Goal: Communication & Community: Participate in discussion

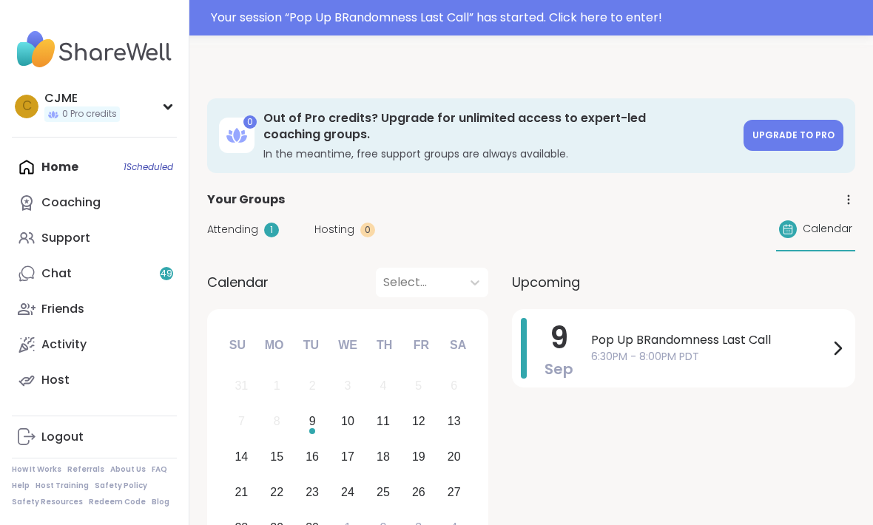
click at [128, 161] on div "Home 1 Scheduled Coaching Support Chat 49 Friends Activity Host" at bounding box center [94, 273] width 165 height 248
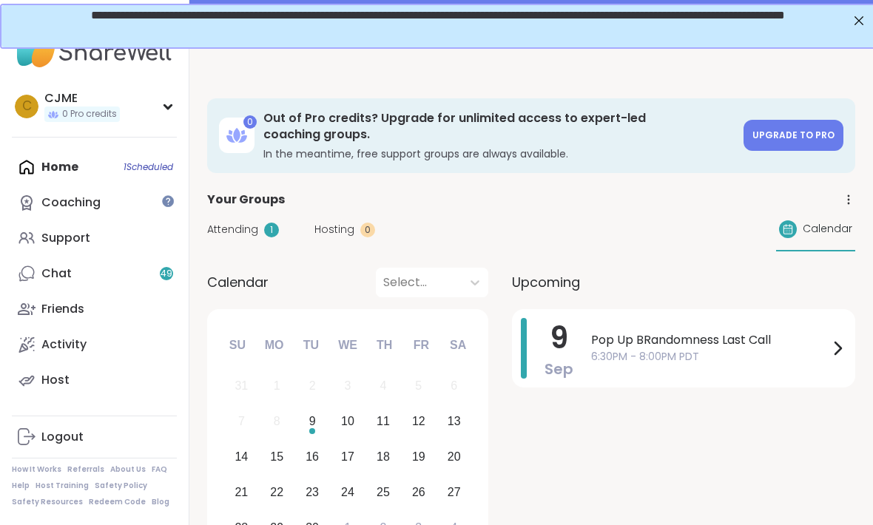
click at [240, 228] on span "Attending" at bounding box center [232, 230] width 51 height 16
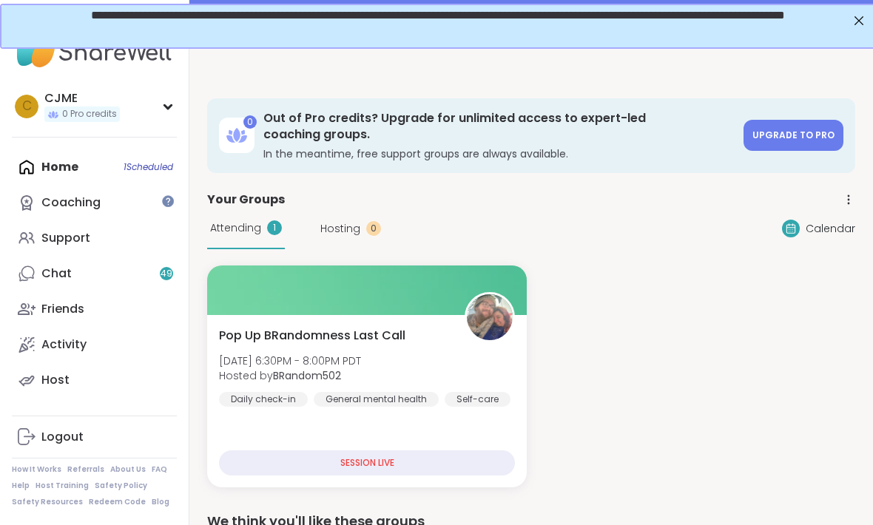
click at [479, 328] on img at bounding box center [490, 317] width 46 height 46
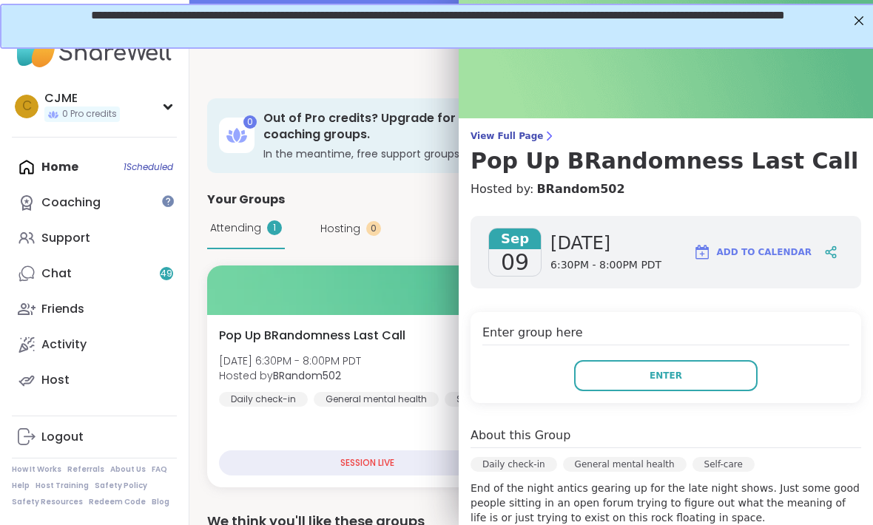
click at [700, 373] on button "Enter" at bounding box center [665, 375] width 183 height 31
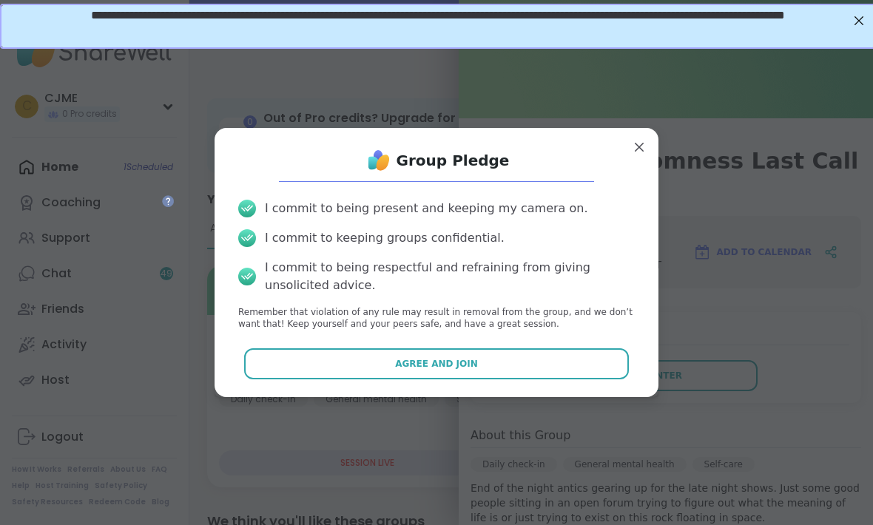
click at [597, 359] on button "Agree and Join" at bounding box center [436, 363] width 385 height 31
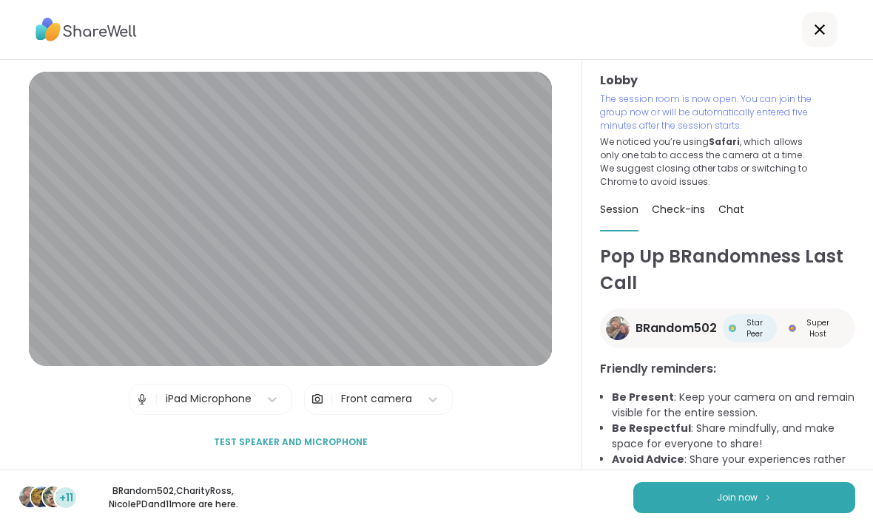
click at [740, 490] on button "Join now" at bounding box center [744, 497] width 222 height 31
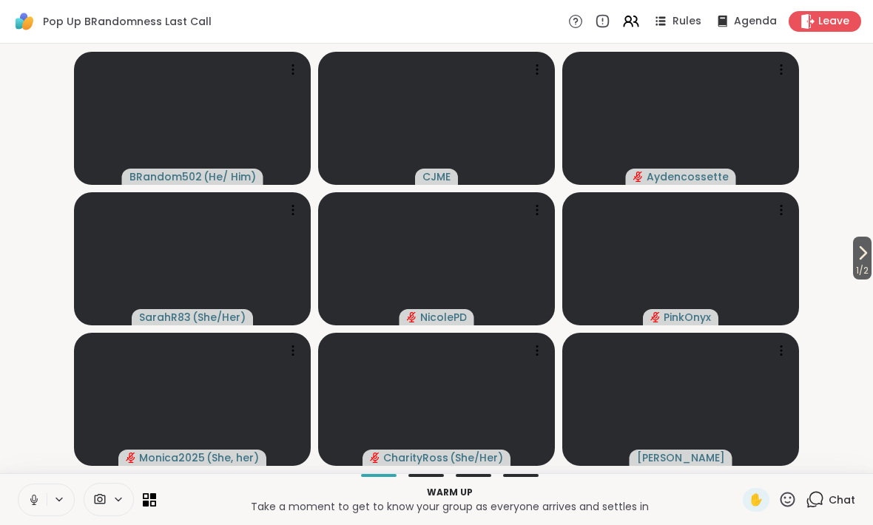
click at [28, 494] on icon at bounding box center [33, 499] width 13 height 13
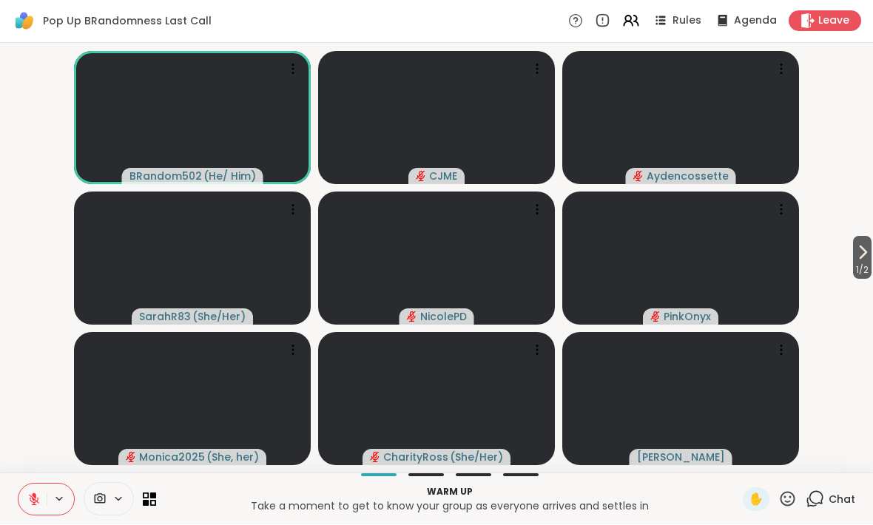
click at [853, 257] on icon at bounding box center [862, 253] width 18 height 18
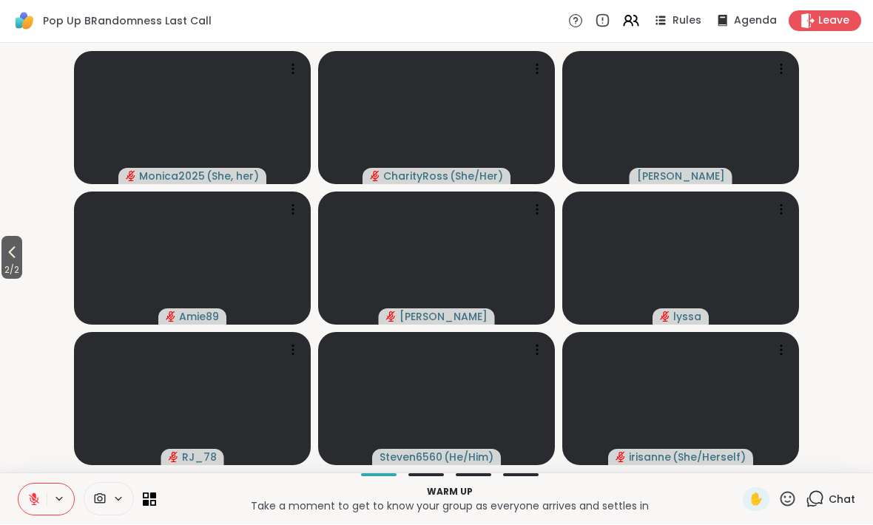
click at [19, 257] on icon at bounding box center [12, 253] width 18 height 18
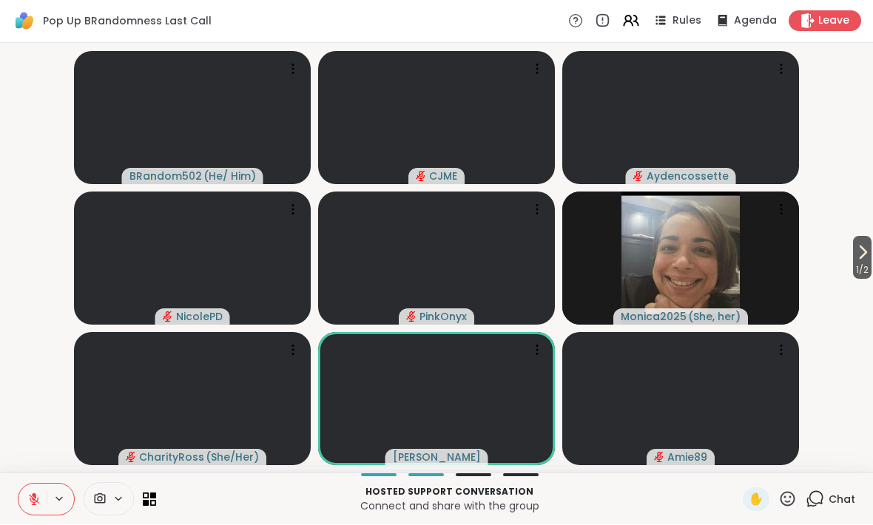
click at [787, 498] on icon at bounding box center [787, 499] width 18 height 18
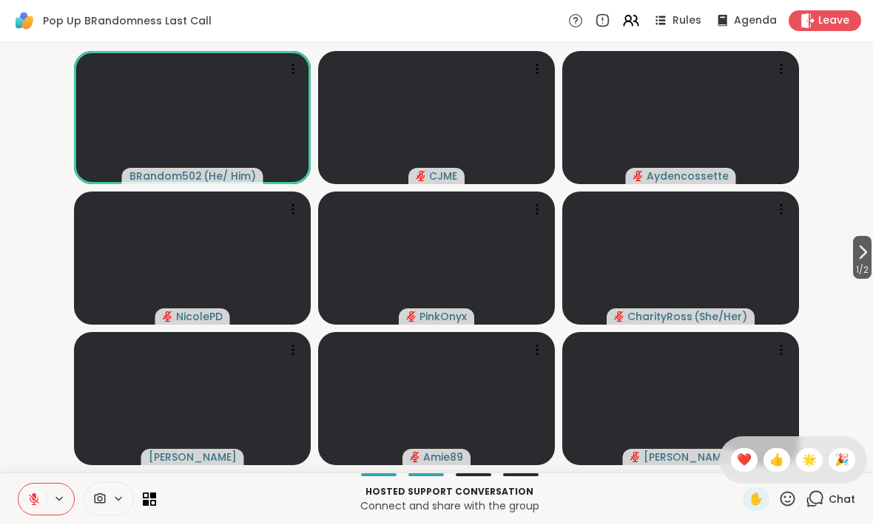
click at [866, 424] on div "1 / 2 BRandom502 ( He/ Him ) CJME Aydencossette NicolePD PinkOnyx CharityRoss (…" at bounding box center [436, 259] width 873 height 430
click at [836, 443] on video-player-container "1 / 2 BRandom502 ( He/ Him ) CJME Aydencossette NicolePD PinkOnyx CharityRoss (…" at bounding box center [436, 259] width 855 height 418
click at [796, 492] on icon at bounding box center [787, 499] width 18 height 18
click at [843, 458] on span "🎉" at bounding box center [841, 461] width 15 height 18
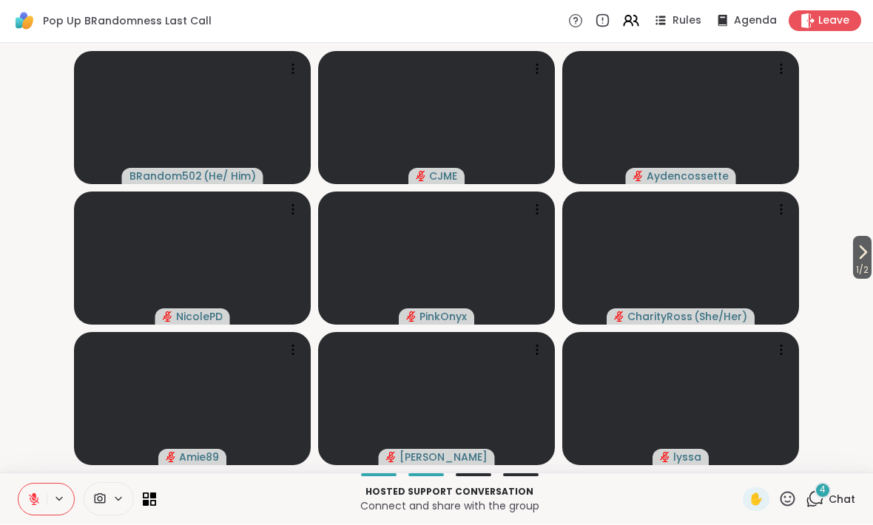
click at [867, 254] on icon at bounding box center [862, 253] width 18 height 18
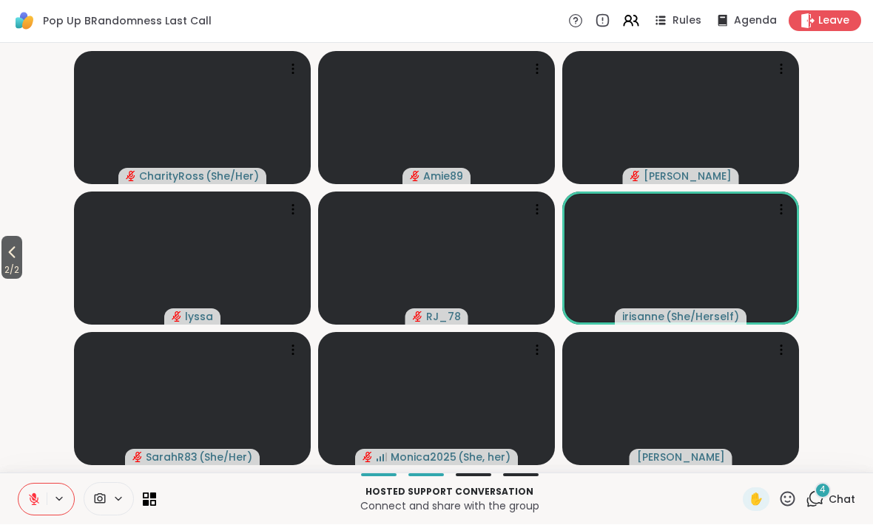
click at [21, 260] on icon at bounding box center [12, 253] width 18 height 18
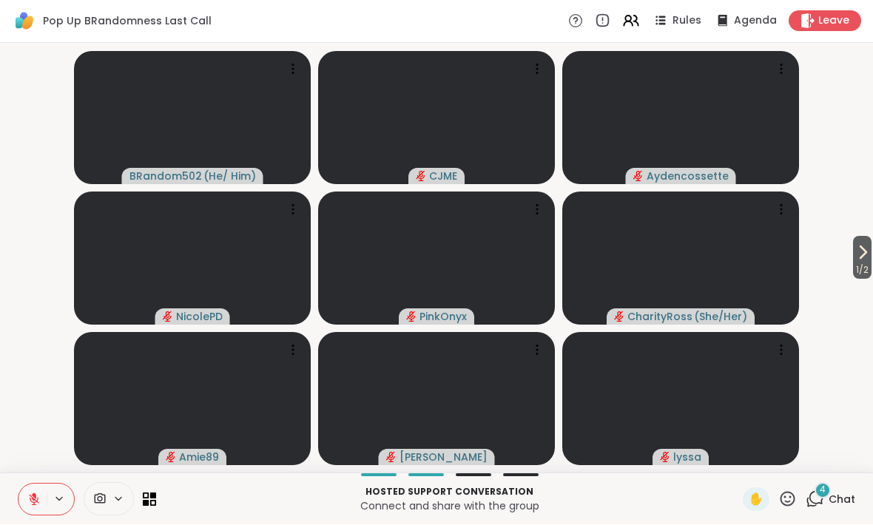
click at [853, 250] on button "1 / 2" at bounding box center [862, 258] width 18 height 43
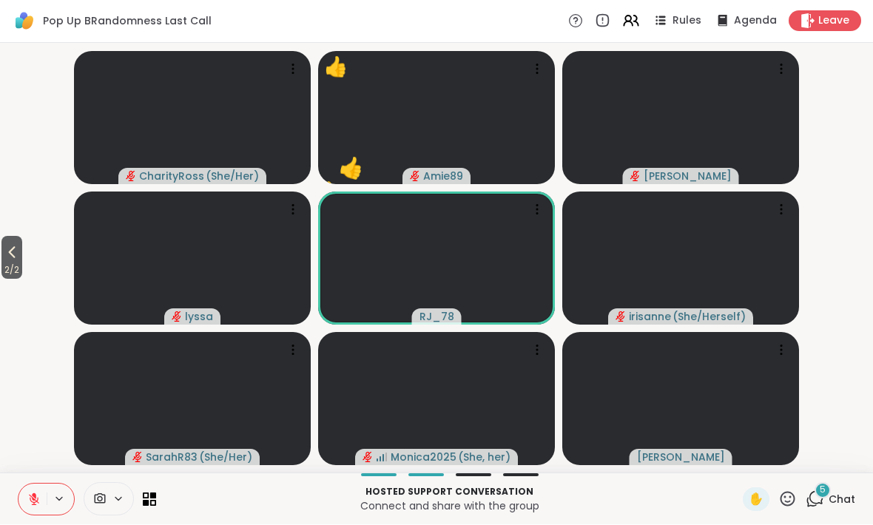
click at [16, 248] on icon at bounding box center [12, 254] width 7 height 12
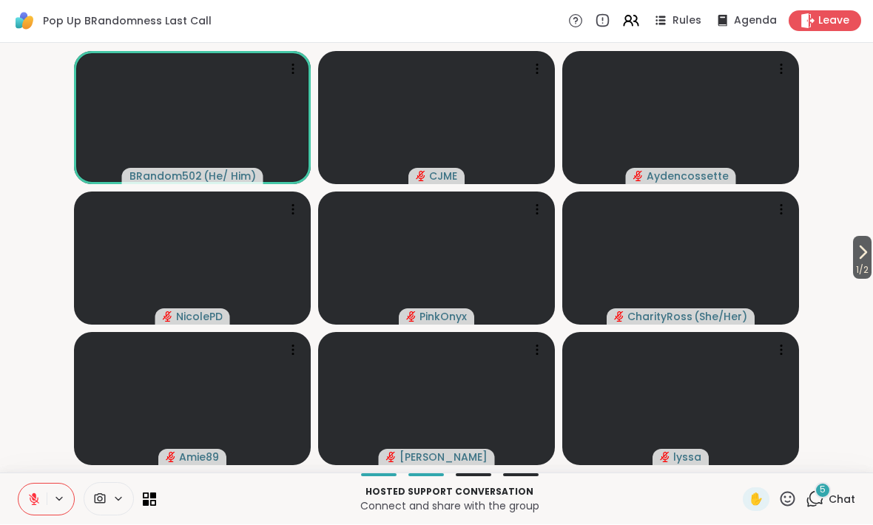
click at [30, 497] on icon at bounding box center [33, 499] width 13 height 13
click at [30, 508] on button at bounding box center [32, 499] width 28 height 31
click at [870, 255] on button "1 / 2" at bounding box center [862, 258] width 18 height 43
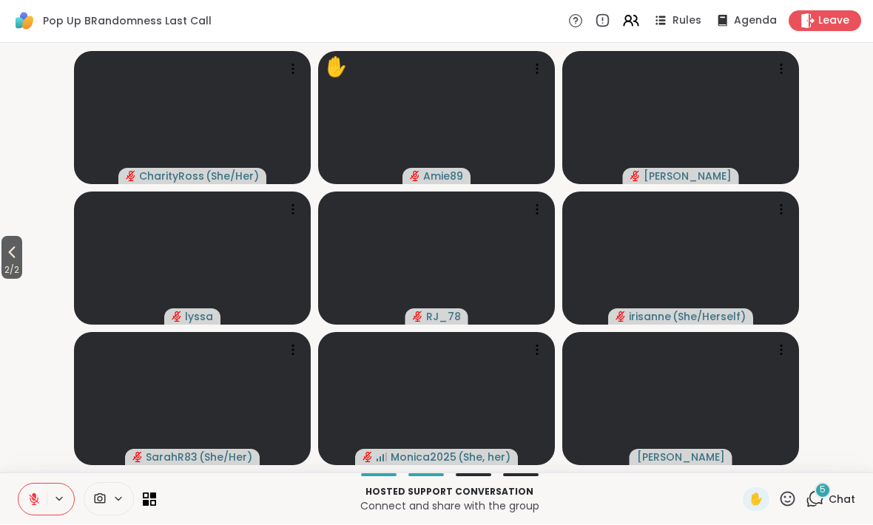
click at [3, 255] on button "2 / 2" at bounding box center [11, 258] width 21 height 43
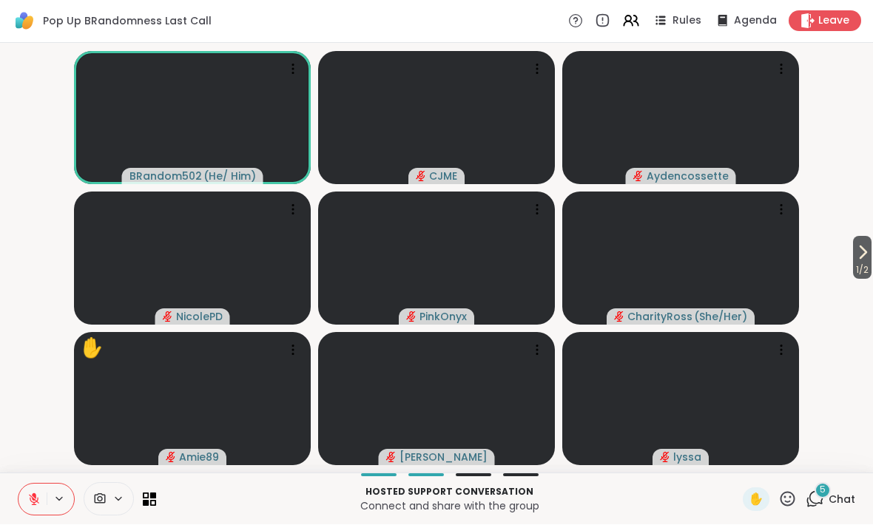
click at [759, 498] on span "✋" at bounding box center [755, 500] width 15 height 18
click at [28, 493] on icon at bounding box center [33, 499] width 13 height 13
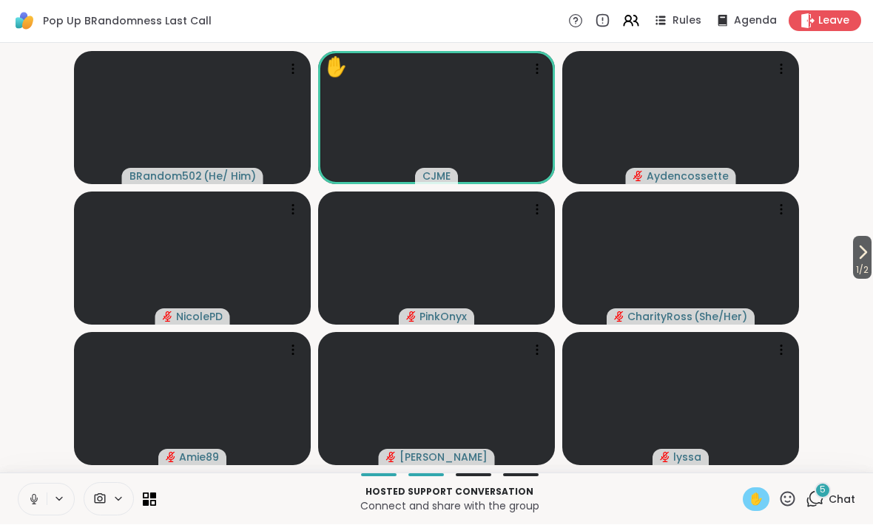
click at [44, 493] on button at bounding box center [32, 499] width 28 height 31
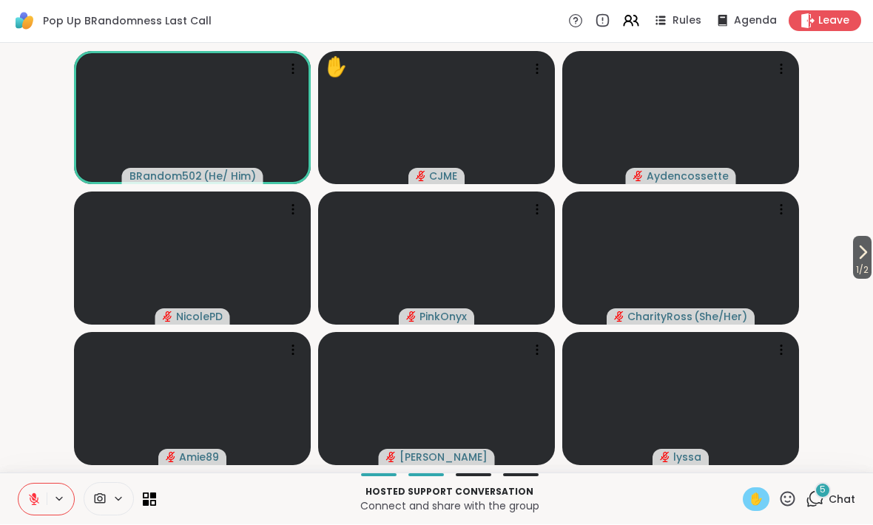
click at [827, 500] on div "5 Chat" at bounding box center [830, 500] width 50 height 24
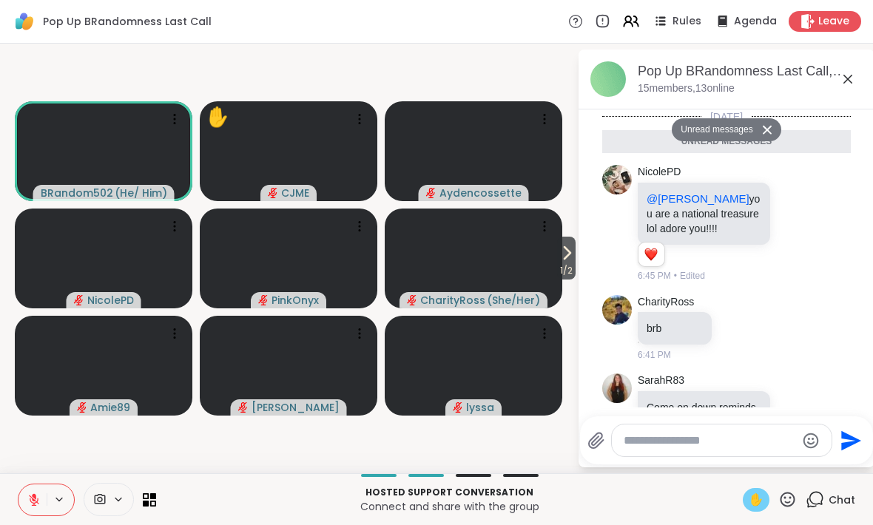
scroll to position [309, 0]
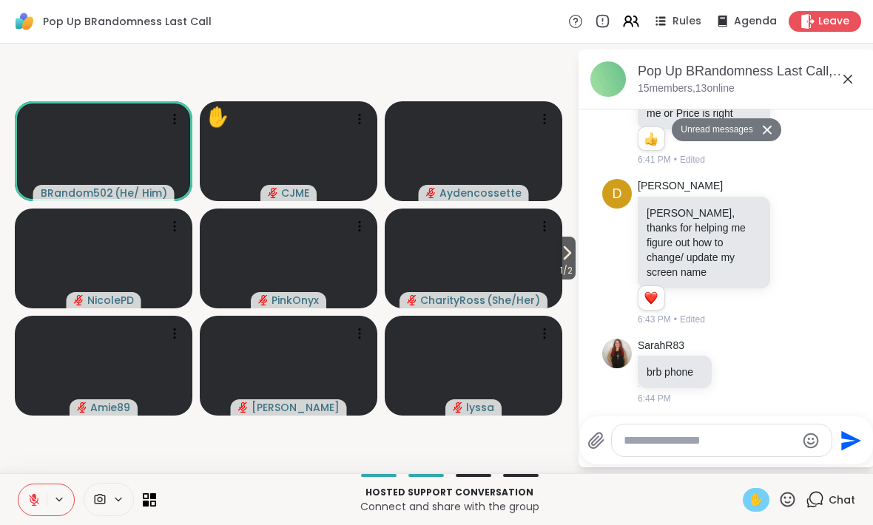
click at [698, 446] on textarea "Type your message" at bounding box center [709, 440] width 172 height 15
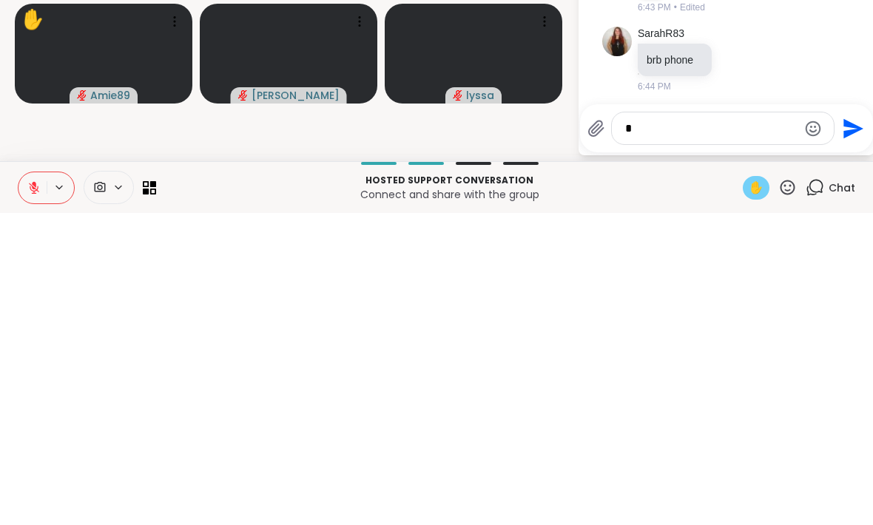
scroll to position [0, 0]
type textarea "**********"
click at [839, 424] on icon "Send" at bounding box center [851, 436] width 24 height 24
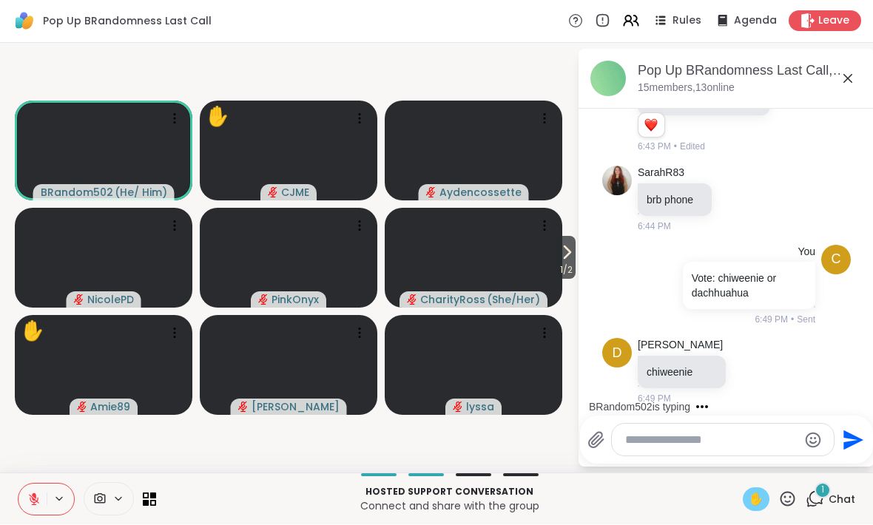
scroll to position [524, 0]
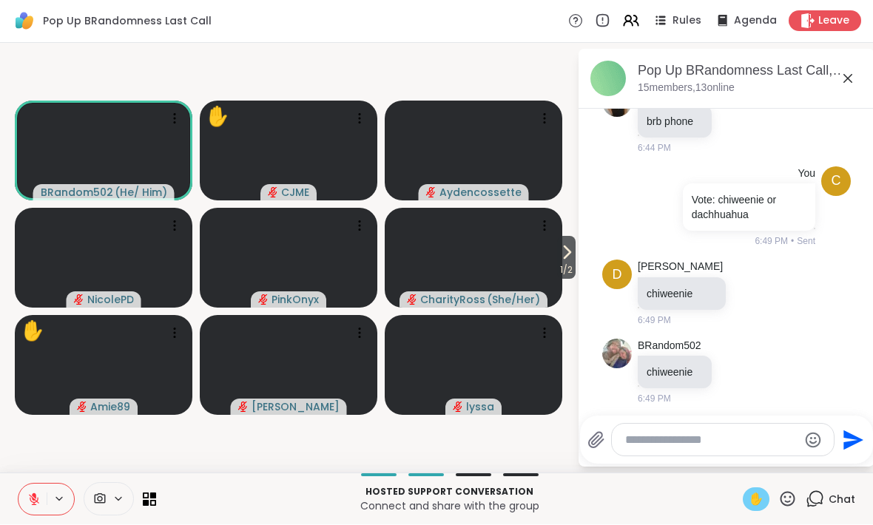
click at [708, 437] on textarea "Type your message" at bounding box center [711, 440] width 172 height 15
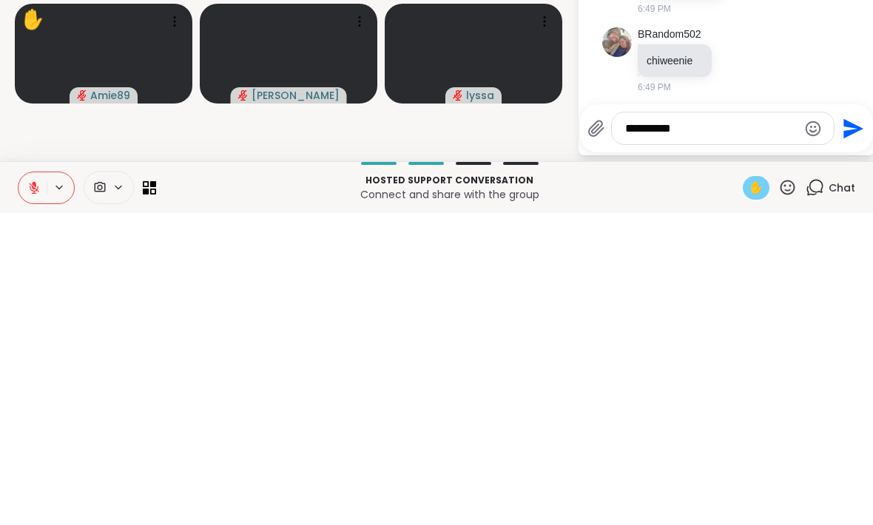
scroll to position [545, 0]
type textarea "**********"
click at [839, 429] on icon "Send" at bounding box center [851, 441] width 24 height 24
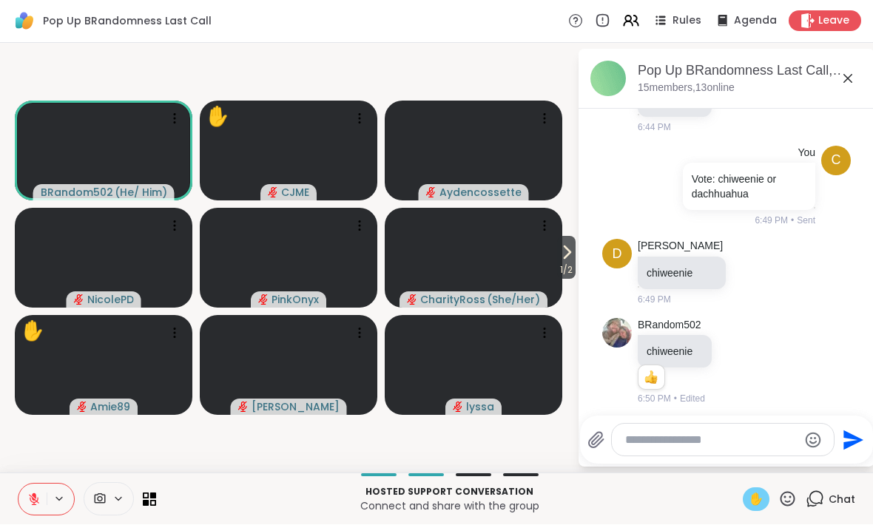
scroll to position [623, 0]
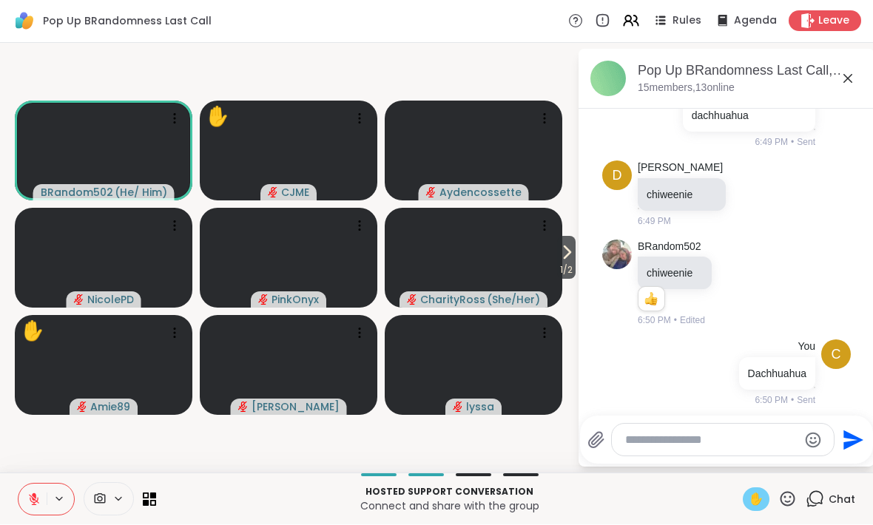
click at [755, 492] on span "✋" at bounding box center [755, 500] width 15 height 18
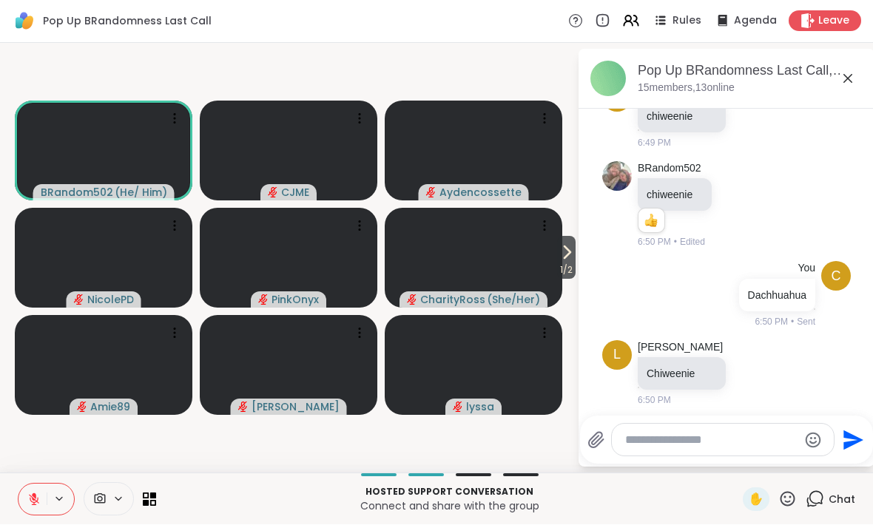
scroll to position [780, 0]
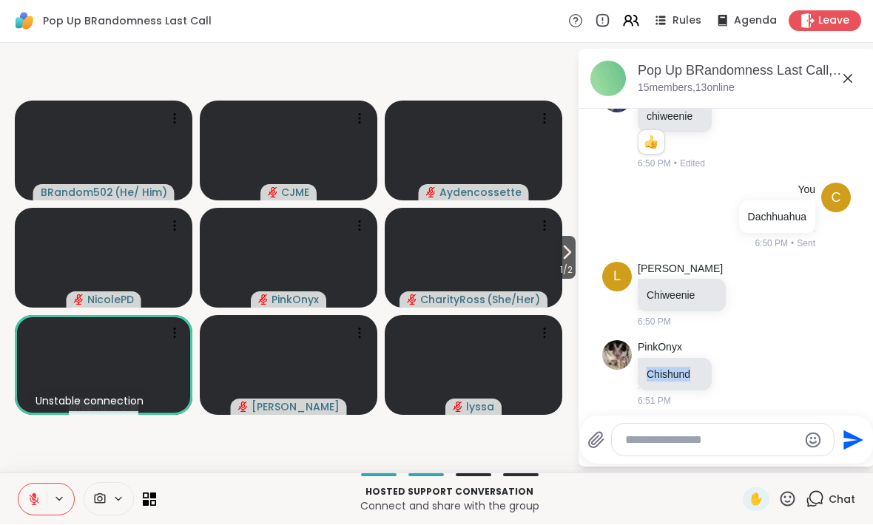
click at [813, 377] on div "PinkOnyx Chishund 6:51 PM" at bounding box center [726, 374] width 248 height 79
click at [785, 347] on div "PinkOnyx Chishund 6:51 PM" at bounding box center [726, 374] width 248 height 79
click at [754, 368] on icon at bounding box center [753, 374] width 13 height 18
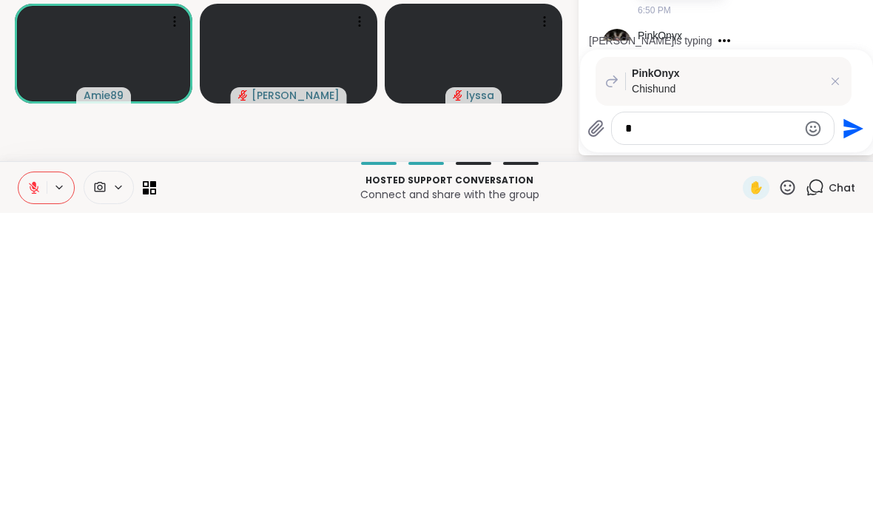
scroll to position [0, 0]
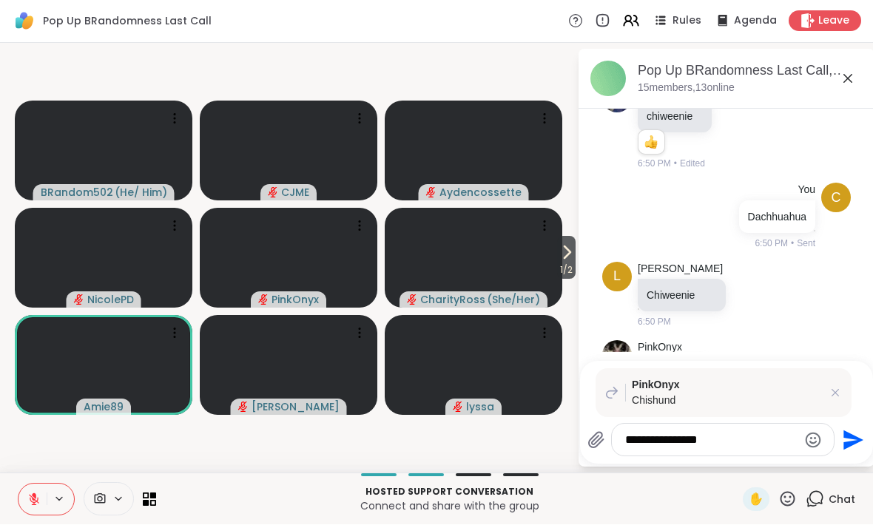
click at [732, 424] on div "**********" at bounding box center [723, 440] width 222 height 32
click at [734, 439] on textarea "**********" at bounding box center [711, 440] width 172 height 15
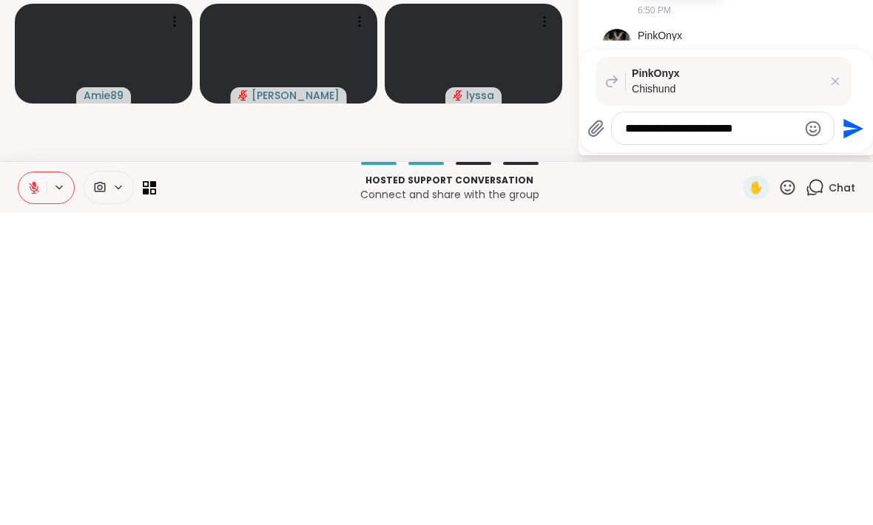
type textarea "**********"
click at [844, 430] on icon "Send" at bounding box center [853, 440] width 20 height 20
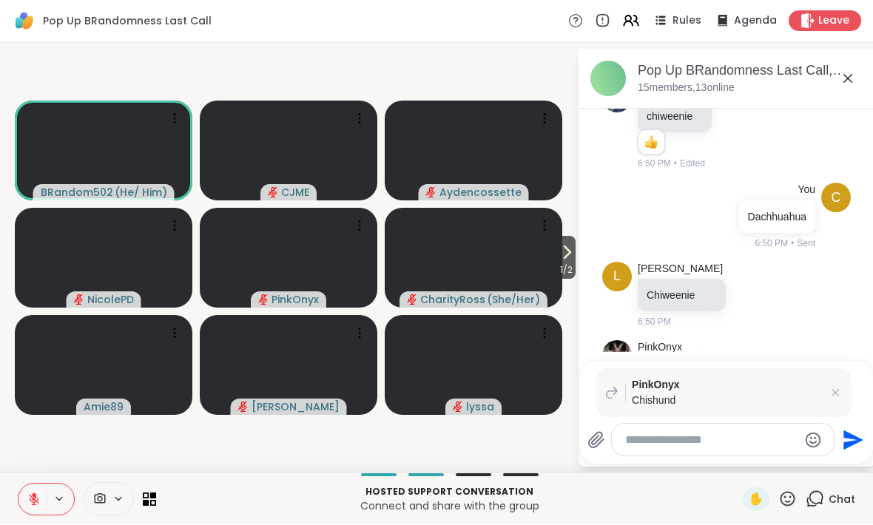
scroll to position [909, 0]
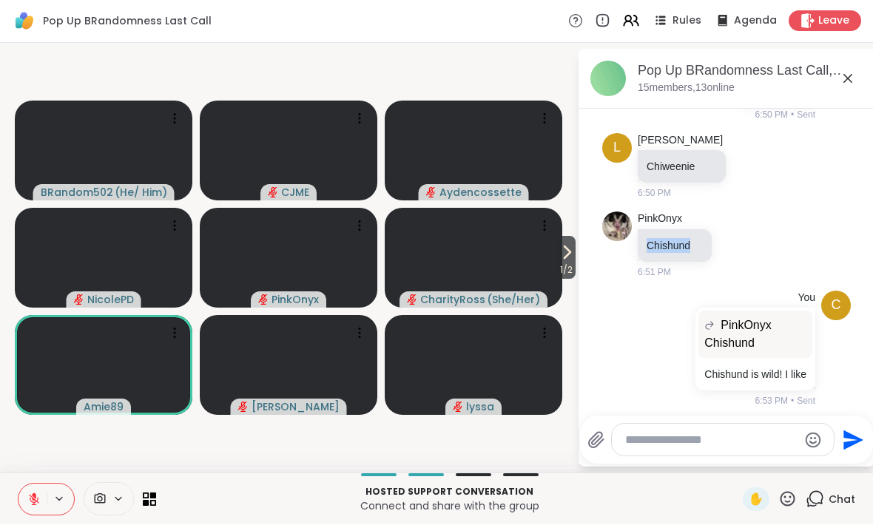
click at [765, 258] on div "PinkOnyx Chishund 6:51 PM" at bounding box center [726, 245] width 248 height 79
click at [727, 236] on div at bounding box center [720, 245] width 13 height 18
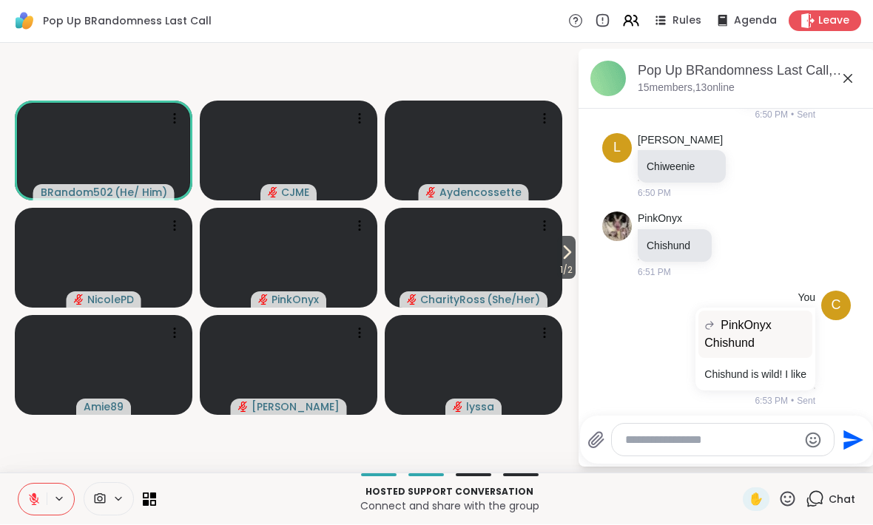
click at [741, 240] on icon at bounding box center [737, 245] width 11 height 11
click at [739, 214] on div "Select Reaction: Heart" at bounding box center [737, 220] width 13 height 13
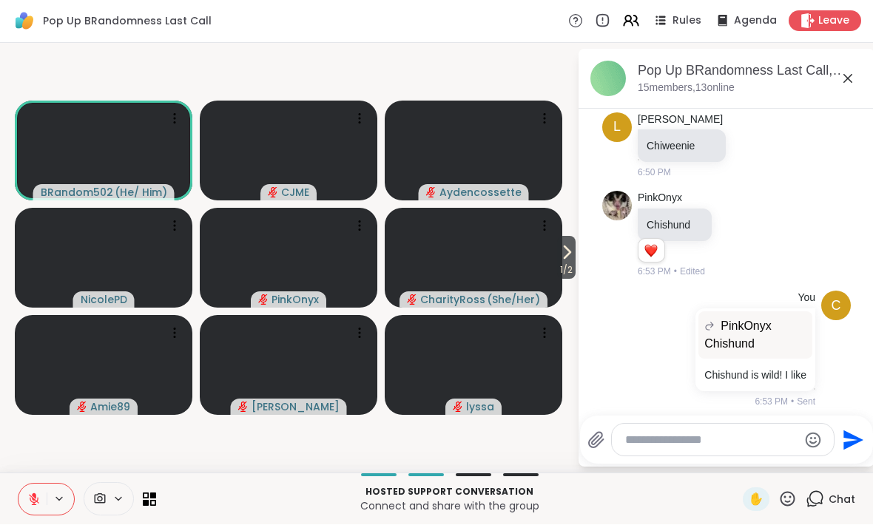
scroll to position [1008, 0]
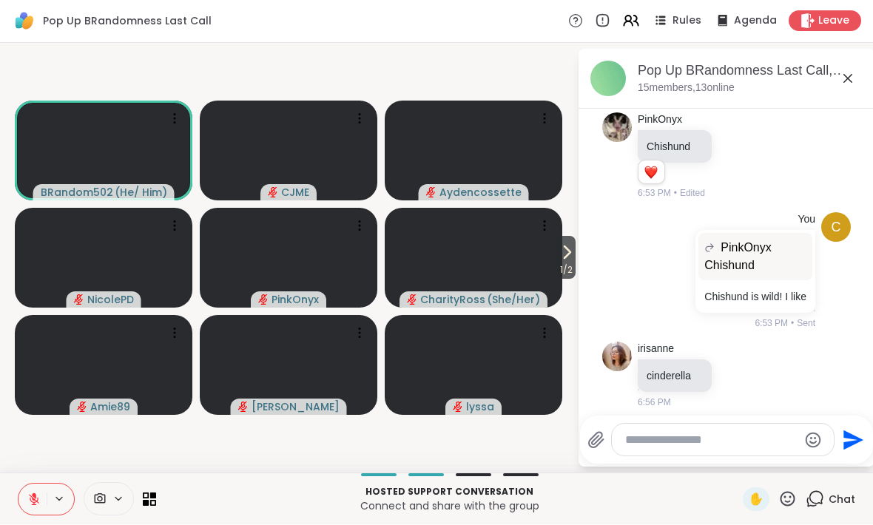
click at [32, 484] on button at bounding box center [32, 499] width 28 height 31
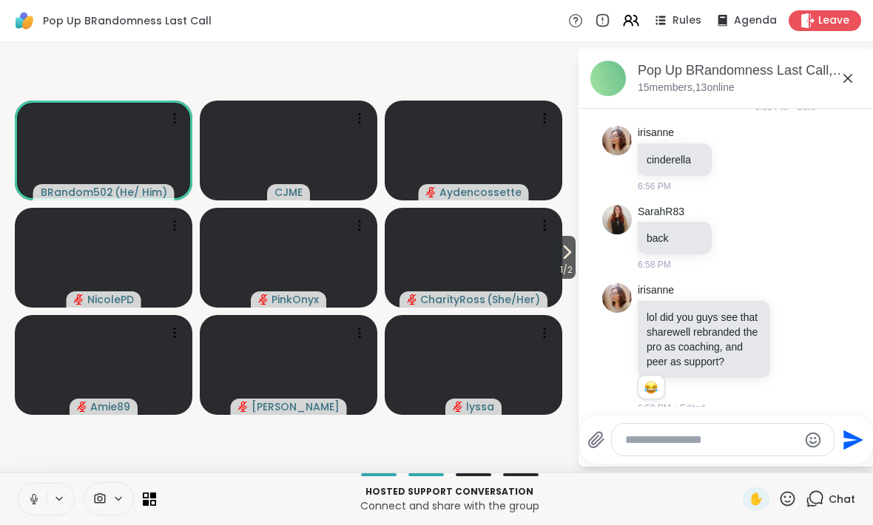
scroll to position [1244, 0]
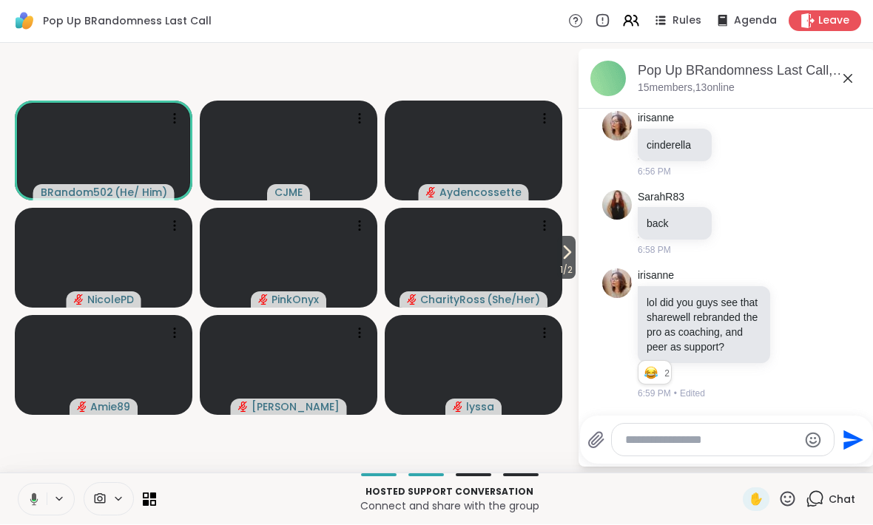
click at [31, 501] on icon at bounding box center [34, 499] width 8 height 13
click at [571, 273] on span "1 / 2" at bounding box center [566, 271] width 18 height 18
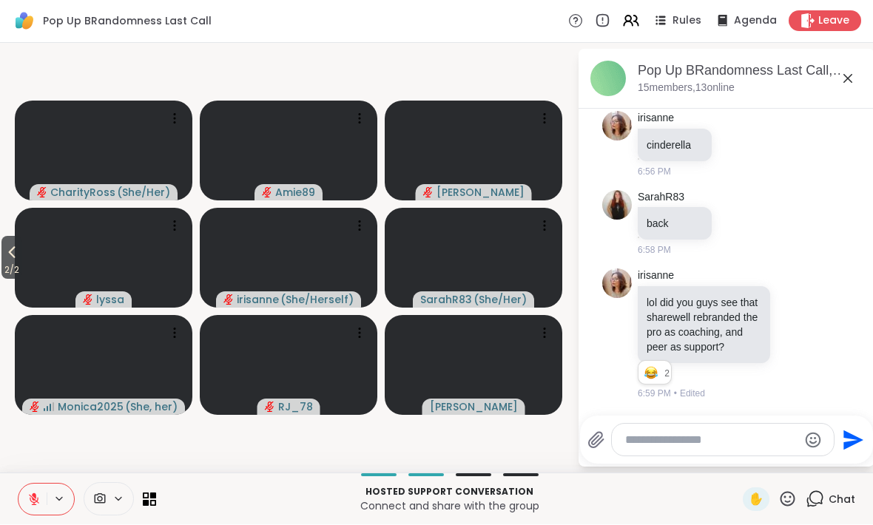
click at [13, 262] on span "2 / 2" at bounding box center [11, 271] width 21 height 18
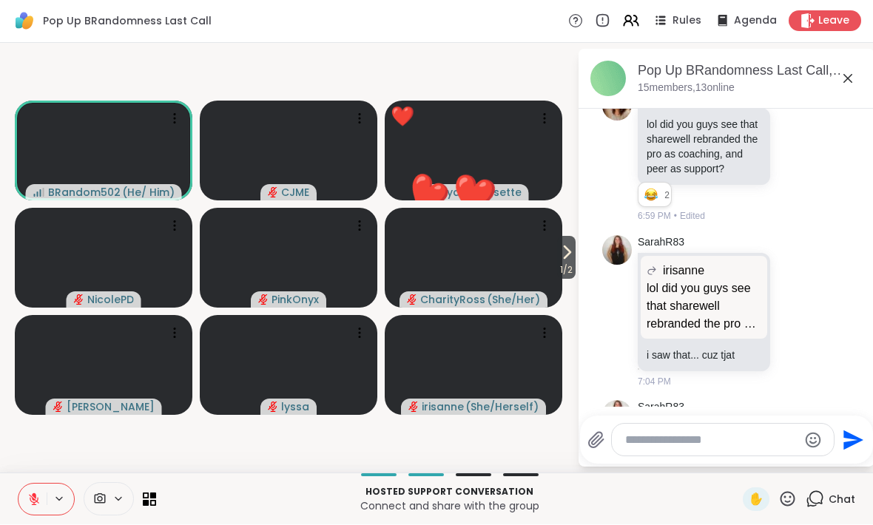
scroll to position [1523, 0]
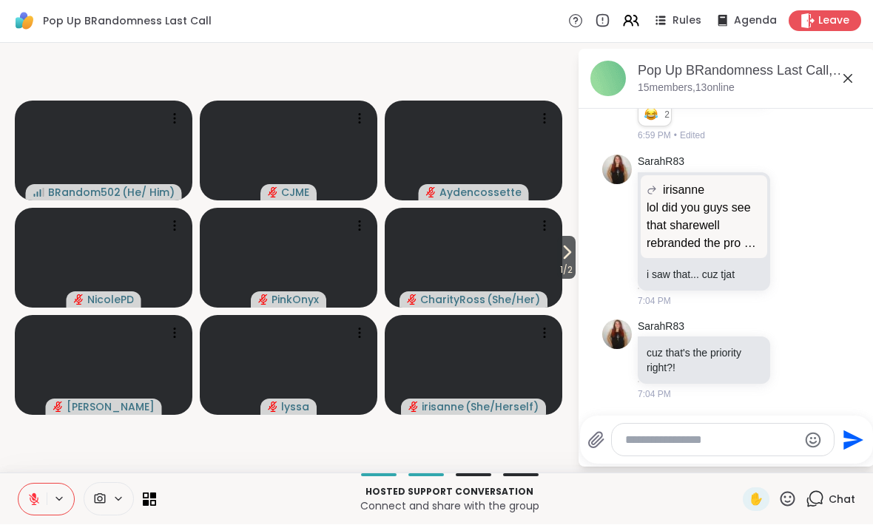
click at [560, 257] on icon at bounding box center [567, 253] width 18 height 18
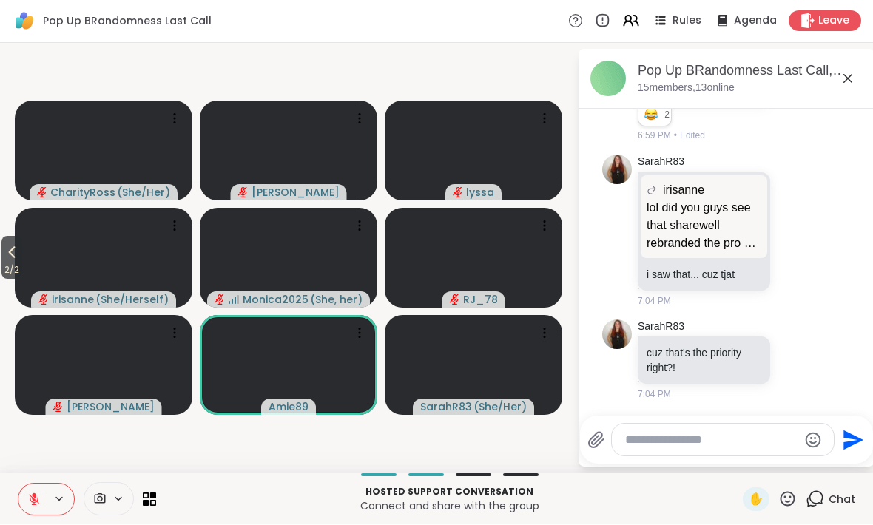
click at [13, 254] on icon at bounding box center [12, 254] width 7 height 12
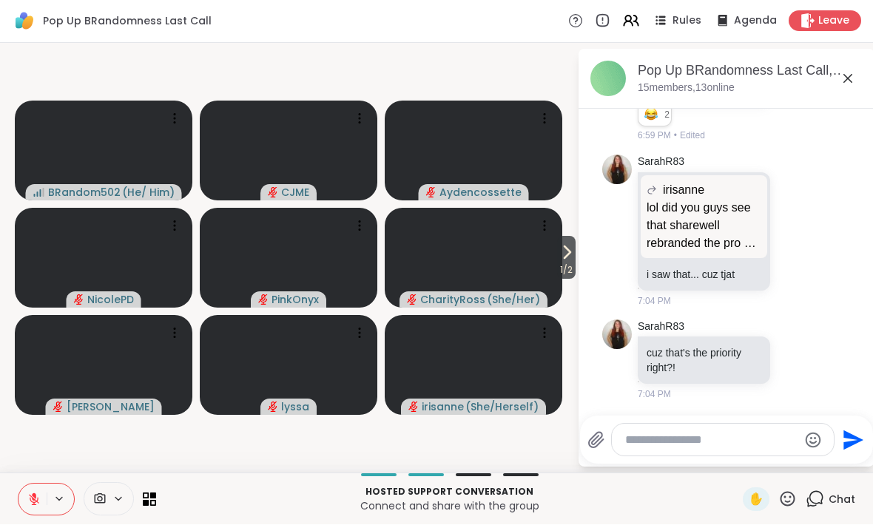
click at [570, 249] on icon at bounding box center [567, 253] width 18 height 18
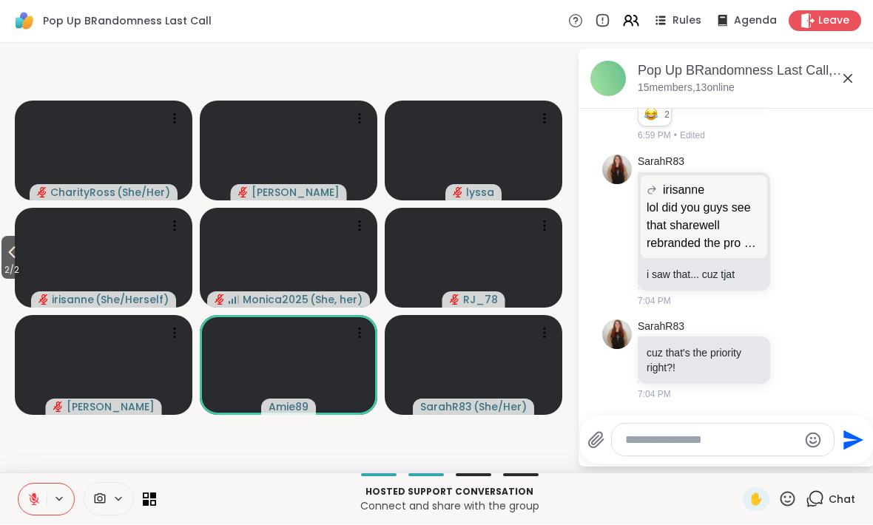
click at [8, 255] on icon at bounding box center [12, 253] width 18 height 18
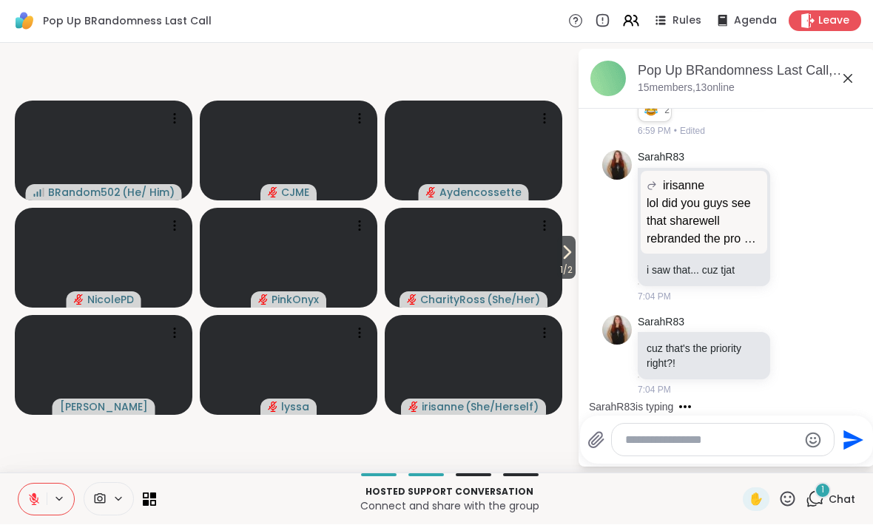
scroll to position [1645, 0]
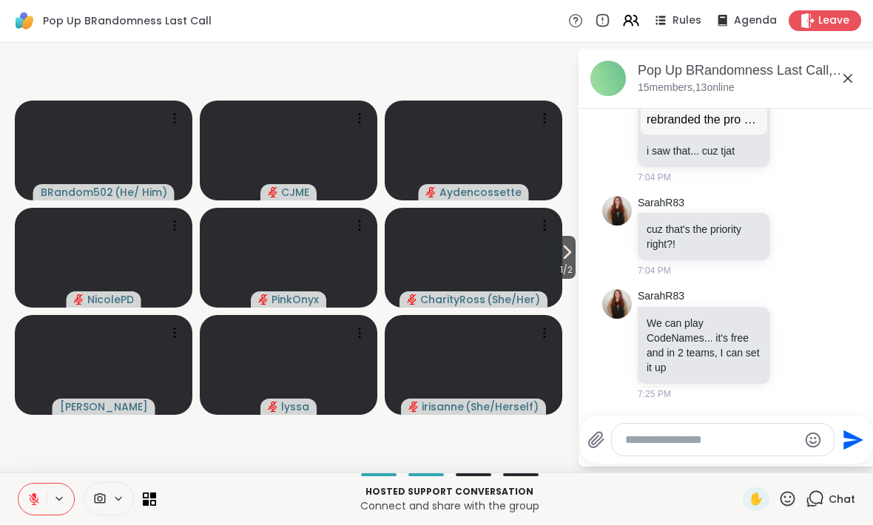
click at [24, 498] on button at bounding box center [32, 499] width 28 height 31
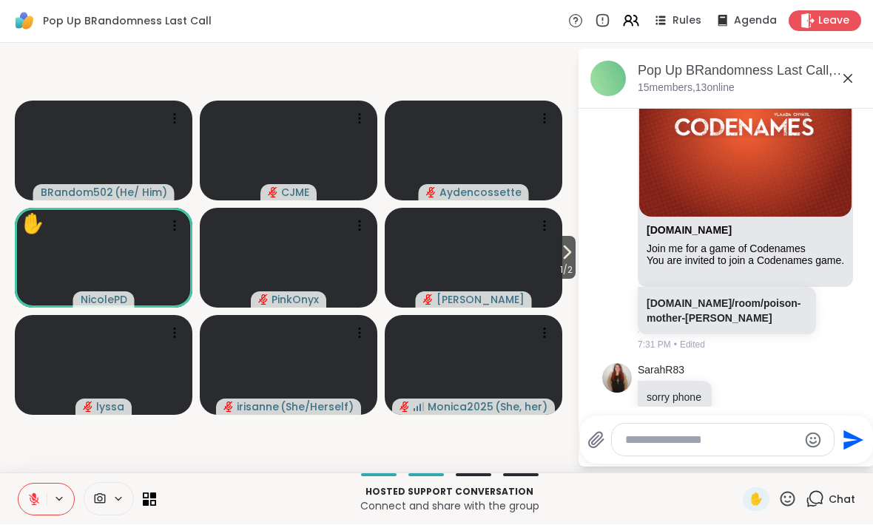
scroll to position [2153, 0]
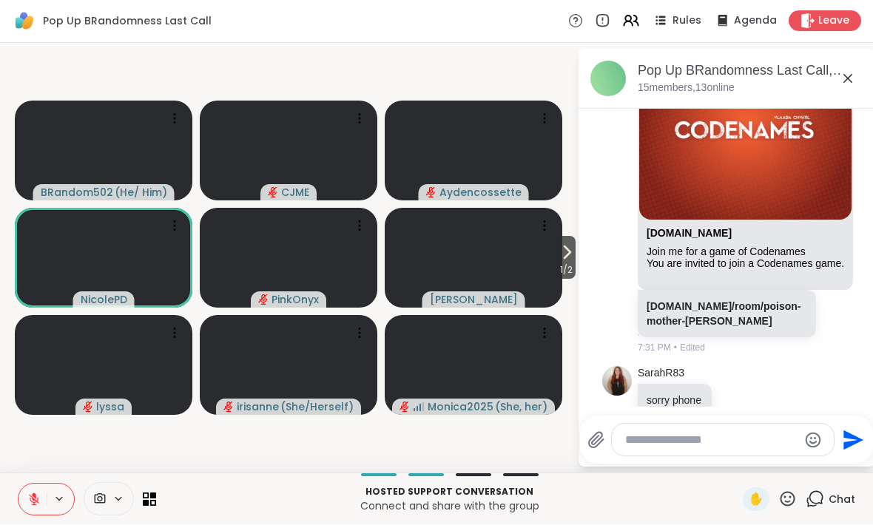
click at [33, 493] on icon at bounding box center [34, 496] width 4 height 6
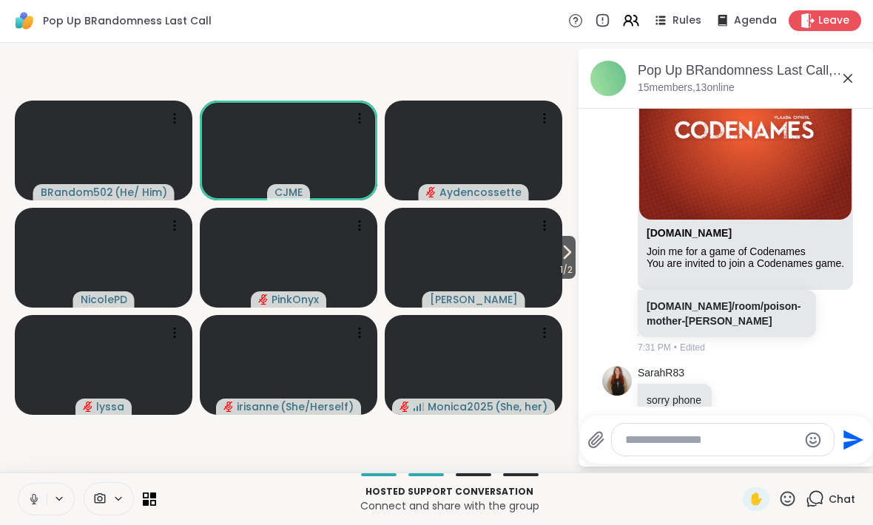
click at [36, 495] on icon at bounding box center [33, 499] width 13 height 13
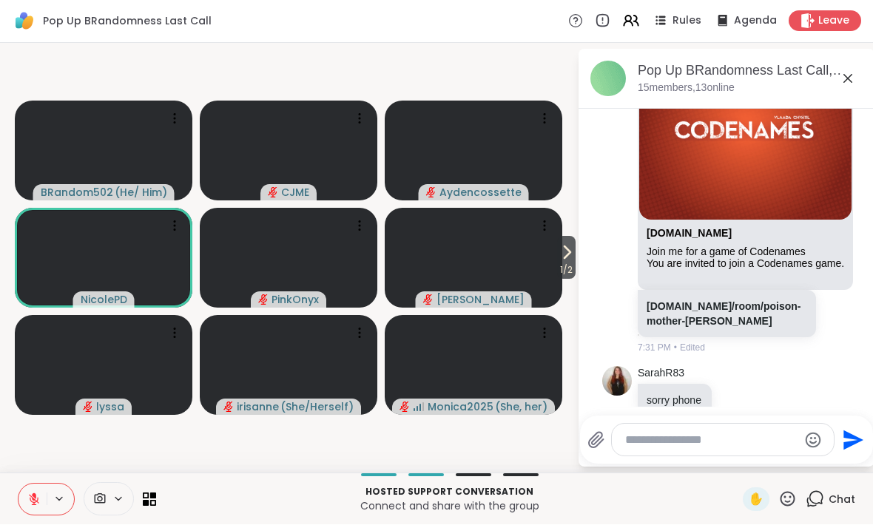
click at [29, 500] on icon at bounding box center [33, 499] width 13 height 13
click at [34, 495] on icon at bounding box center [33, 499] width 13 height 13
click at [33, 504] on icon at bounding box center [34, 500] width 10 height 10
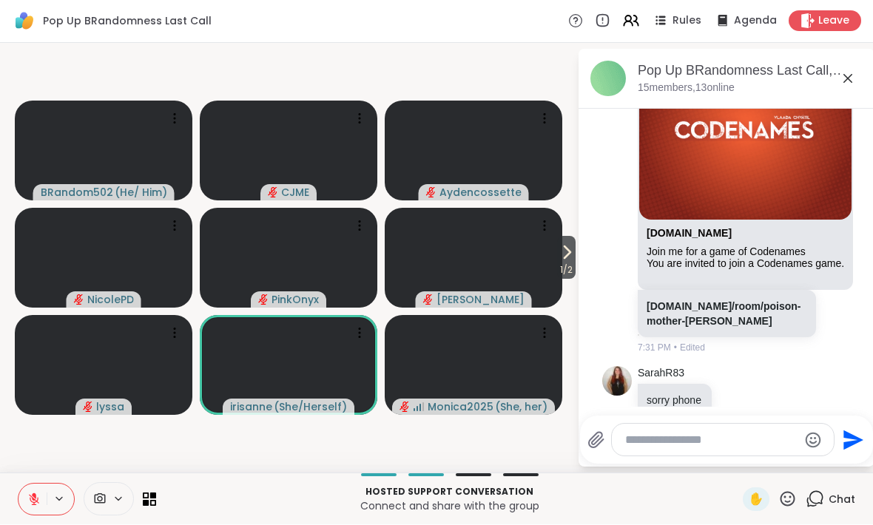
click at [31, 494] on icon at bounding box center [33, 499] width 13 height 13
click at [47, 494] on button at bounding box center [60, 499] width 27 height 13
click at [34, 498] on icon at bounding box center [33, 499] width 13 height 13
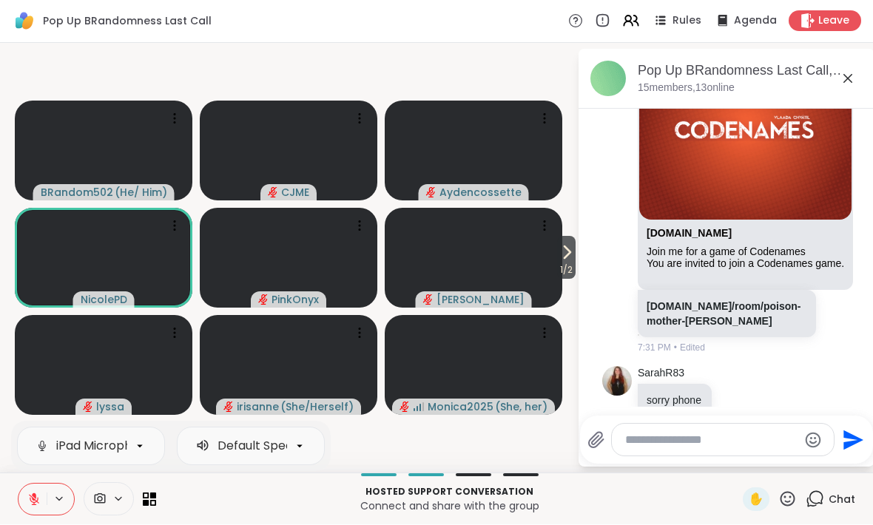
click at [32, 498] on icon at bounding box center [33, 499] width 13 height 13
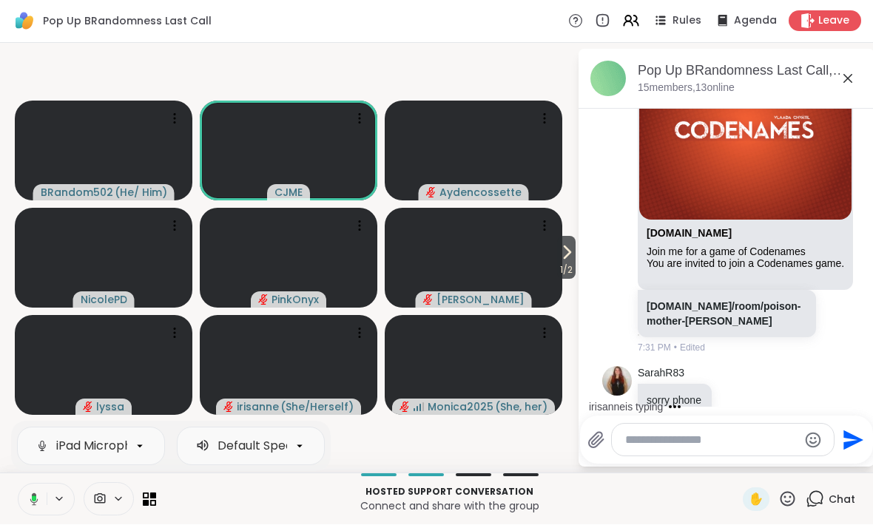
click at [31, 478] on div "iPad Microphone Default Speakers Hosted support conversation Connect and share …" at bounding box center [436, 499] width 873 height 52
click at [42, 499] on button at bounding box center [32, 499] width 28 height 31
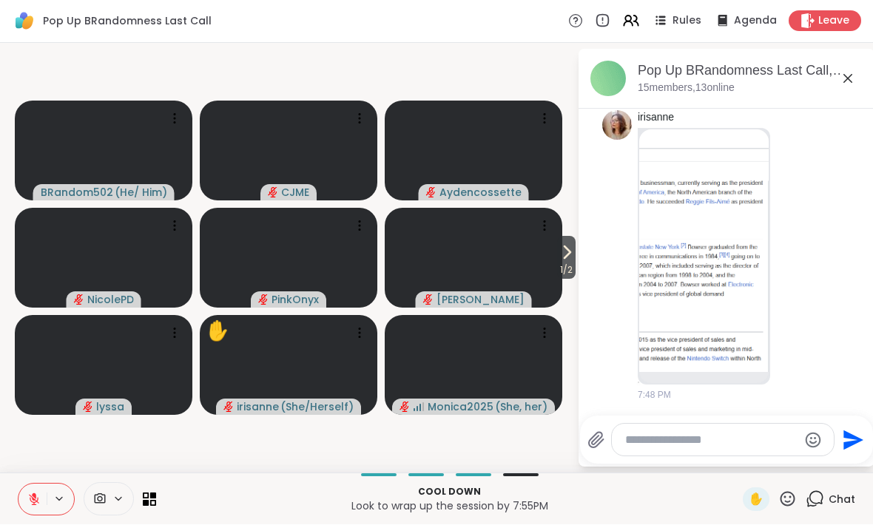
scroll to position [2616, 0]
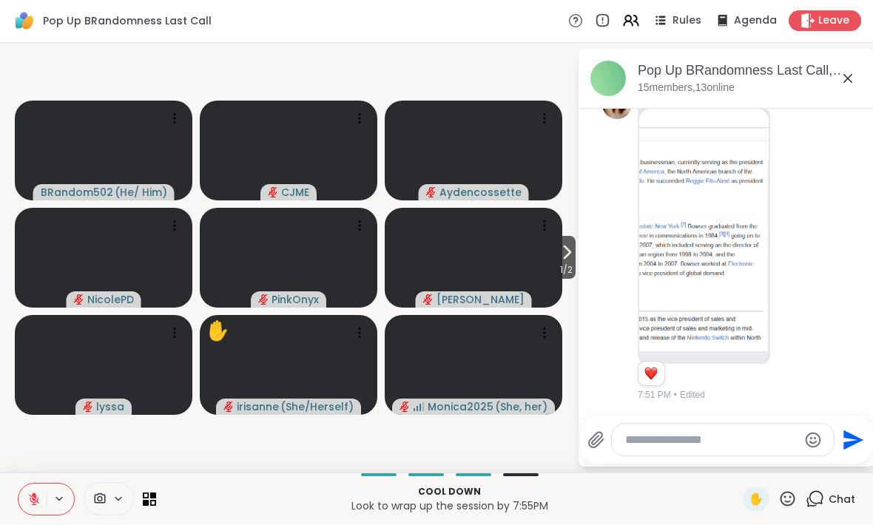
click at [575, 269] on span "1 / 2" at bounding box center [566, 271] width 18 height 18
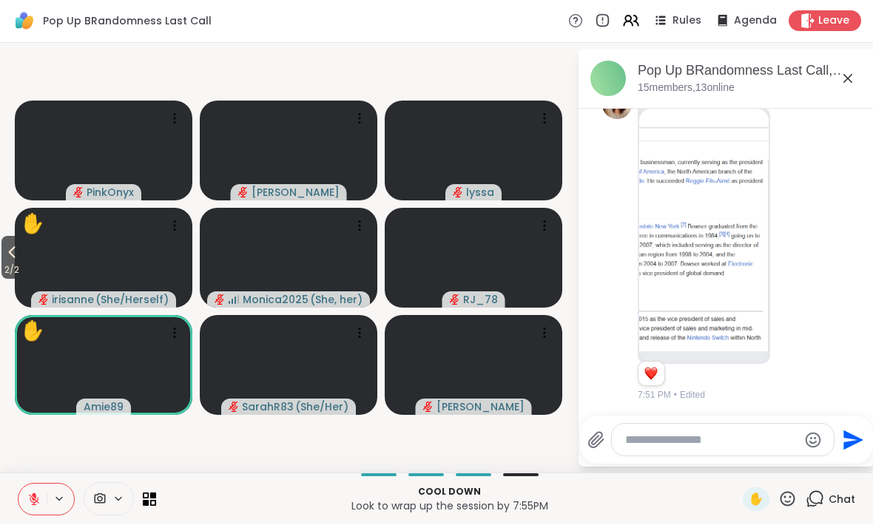
click at [18, 263] on span "2 / 2" at bounding box center [11, 271] width 21 height 18
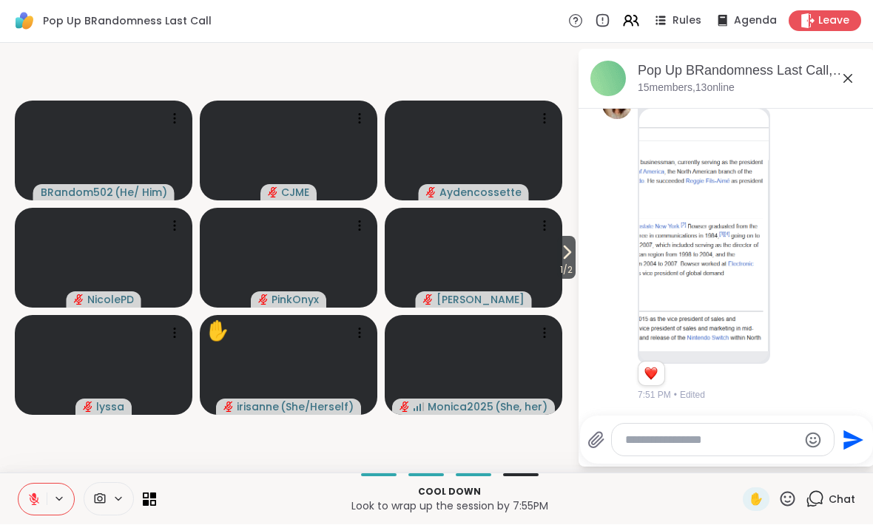
click at [802, 491] on div "✋ Chat" at bounding box center [798, 500] width 112 height 24
click at [780, 491] on icon at bounding box center [787, 499] width 18 height 18
click at [770, 456] on span "👍" at bounding box center [776, 461] width 15 height 18
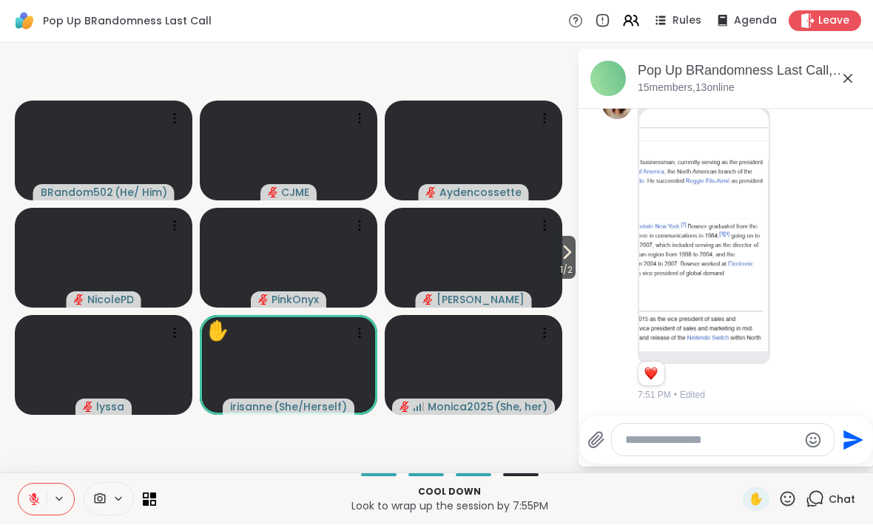
scroll to position [2914, 0]
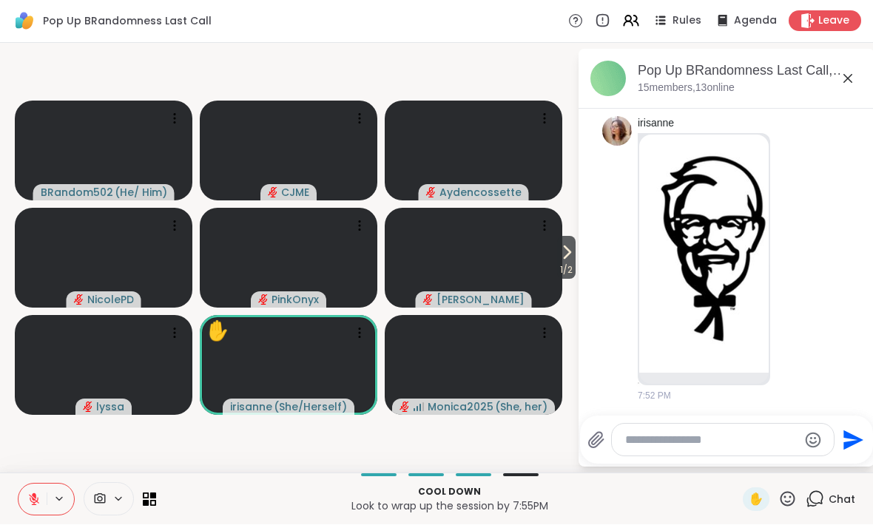
click at [33, 509] on button at bounding box center [32, 499] width 28 height 31
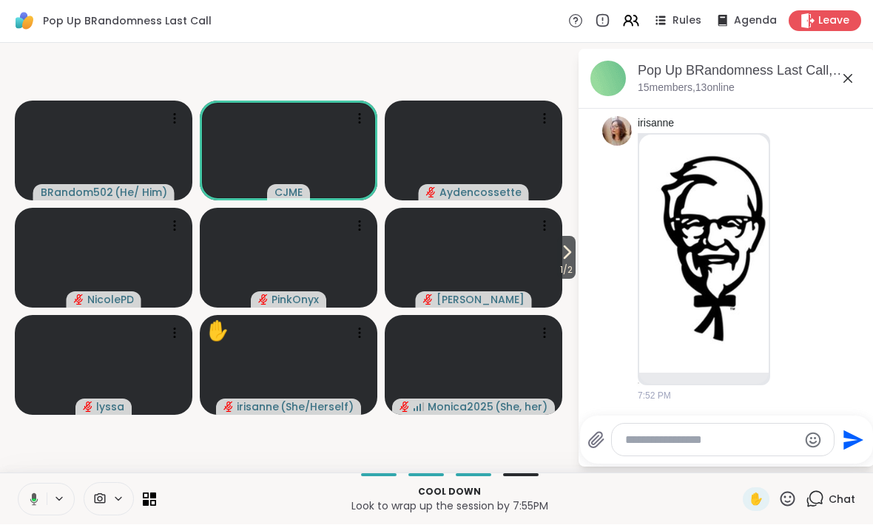
click at [33, 497] on icon at bounding box center [34, 499] width 8 height 13
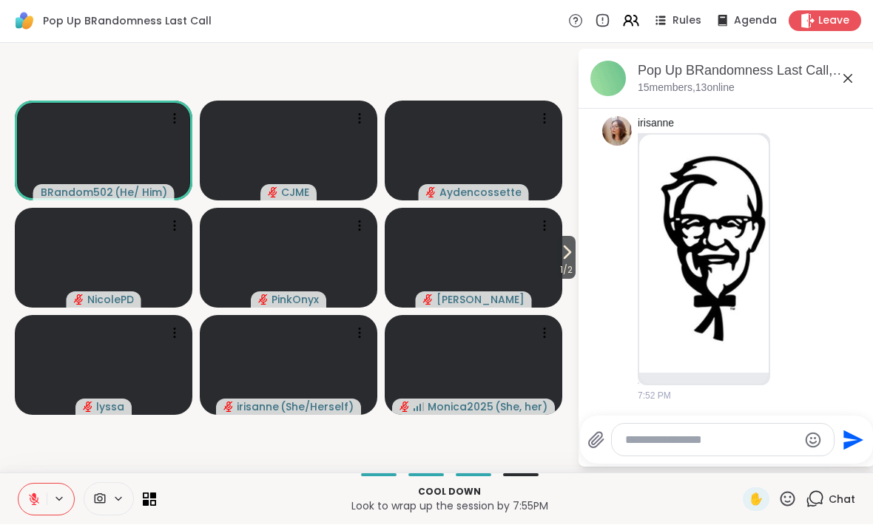
click at [27, 498] on icon at bounding box center [33, 499] width 13 height 13
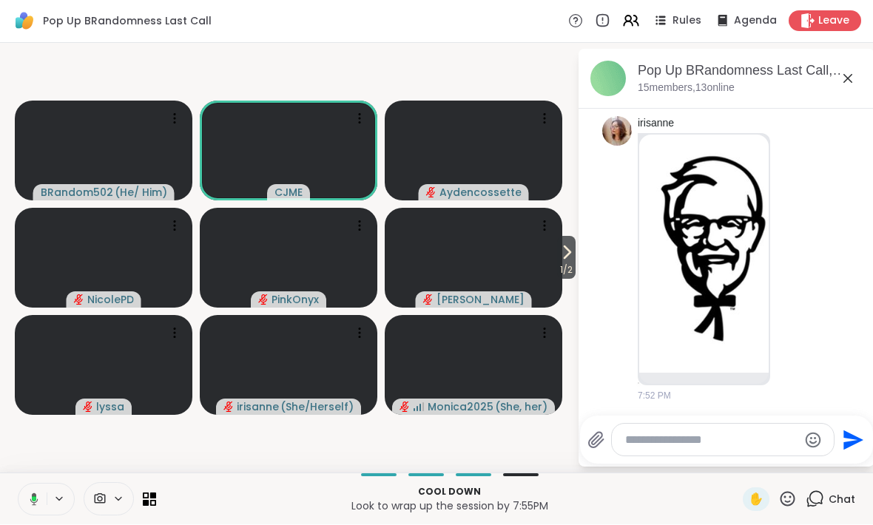
click at [41, 499] on button at bounding box center [31, 499] width 30 height 31
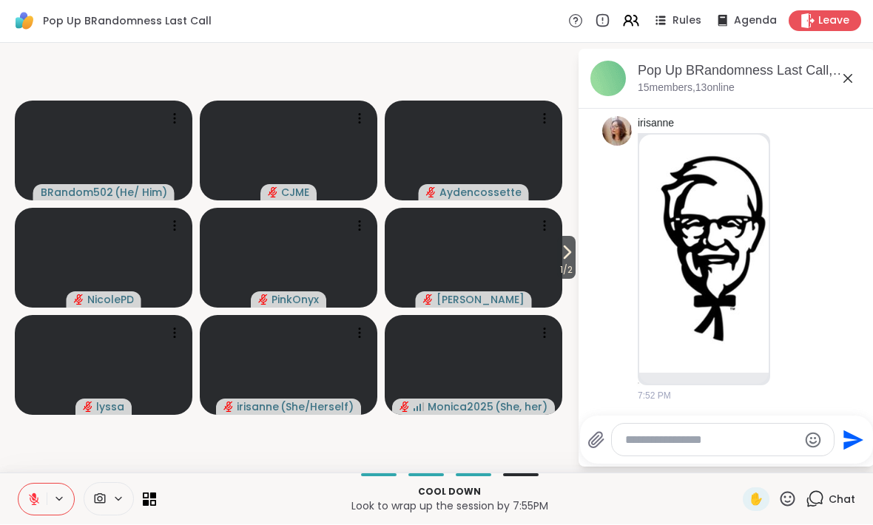
click at [569, 264] on span "1 / 2" at bounding box center [566, 271] width 18 height 18
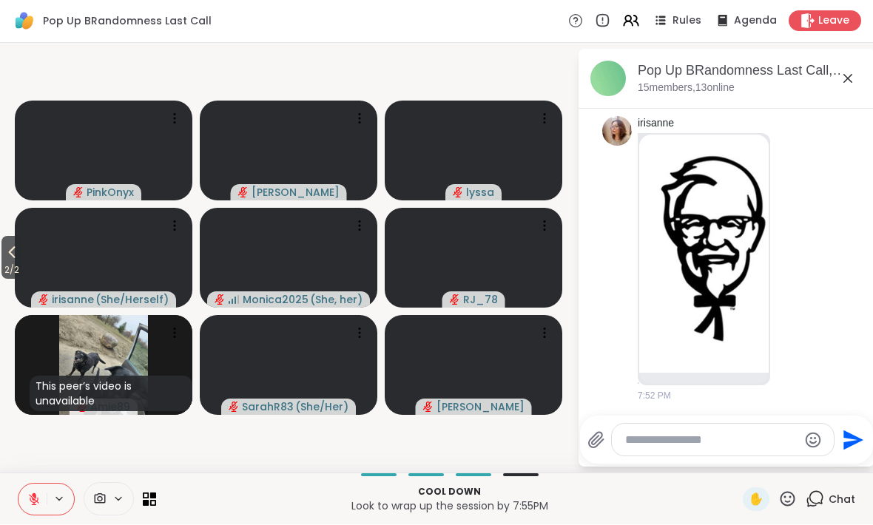
click at [22, 257] on button "2 / 2" at bounding box center [11, 258] width 21 height 43
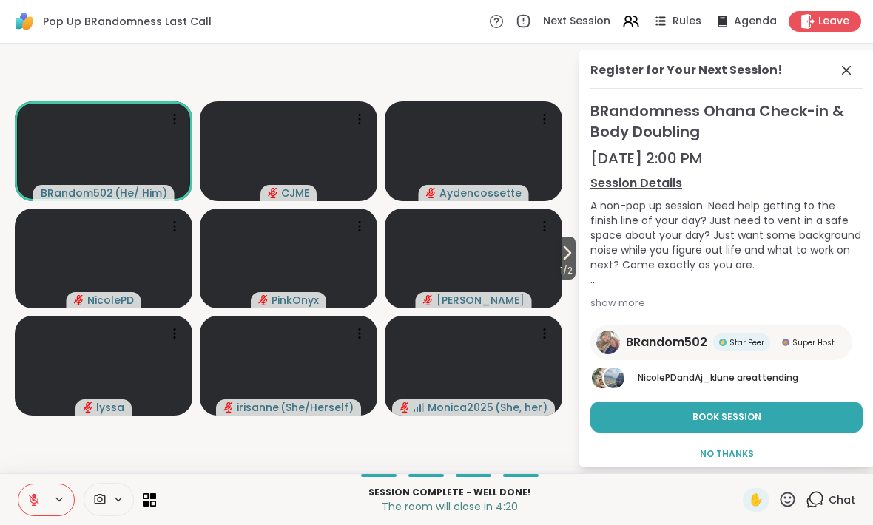
click at [30, 498] on icon at bounding box center [33, 499] width 13 height 13
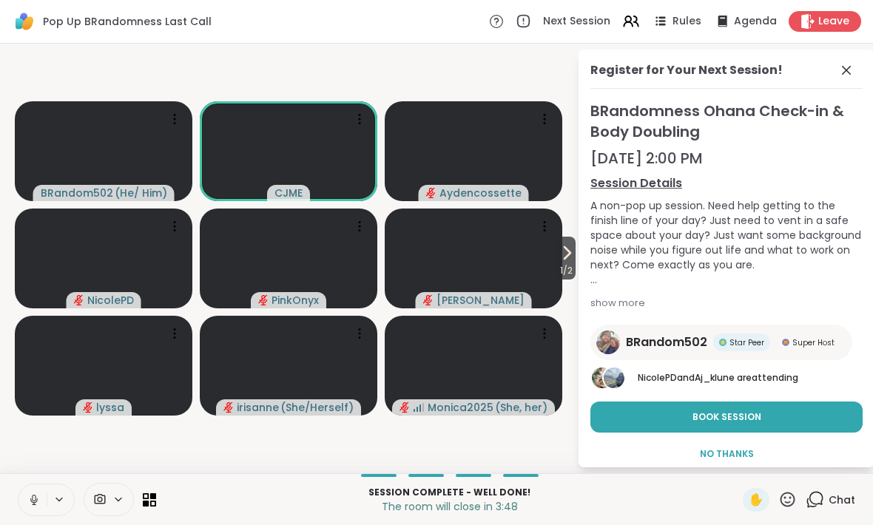
click at [30, 493] on icon at bounding box center [33, 499] width 13 height 13
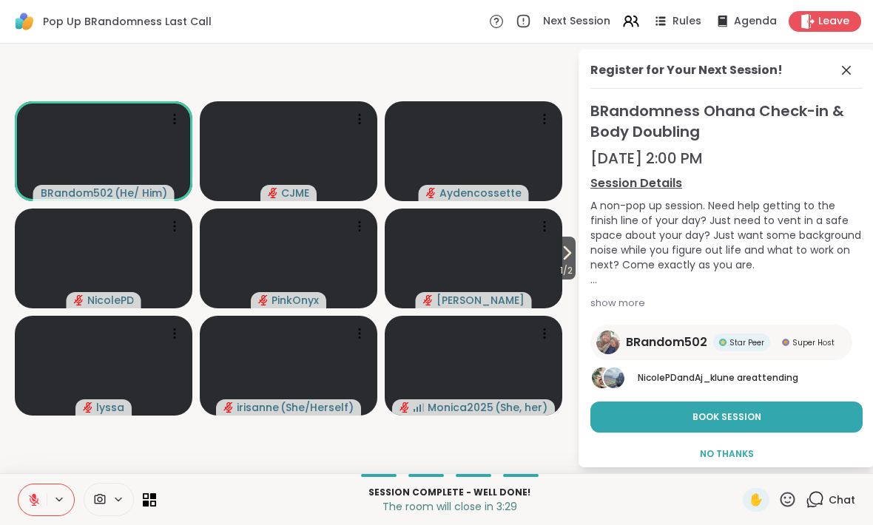
click at [564, 248] on icon at bounding box center [567, 253] width 6 height 12
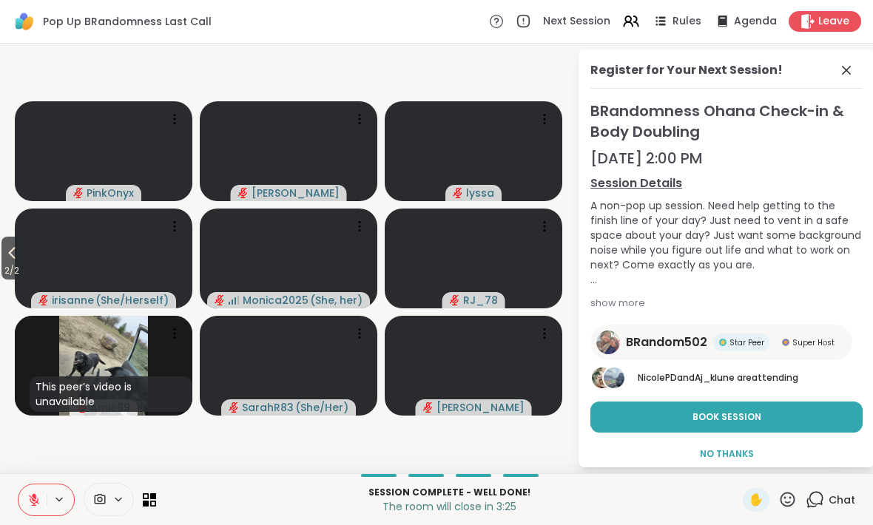
click at [18, 263] on span "2 / 2" at bounding box center [11, 271] width 21 height 18
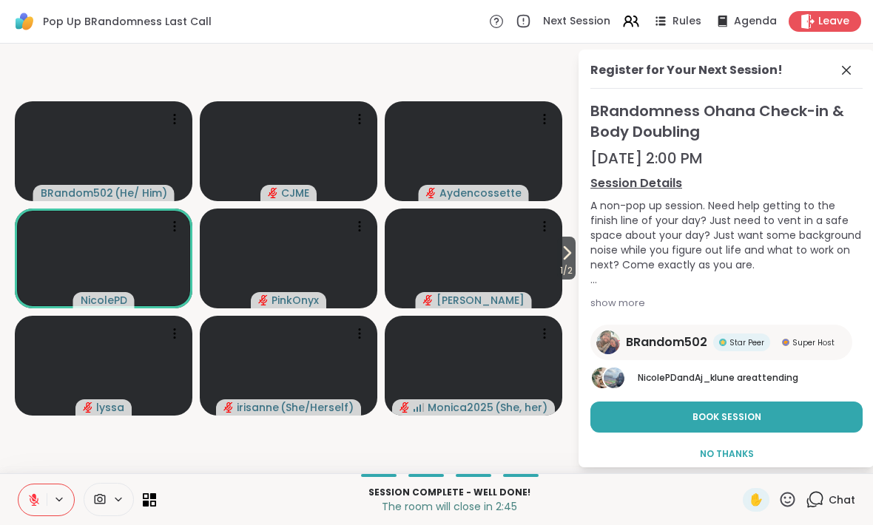
click at [779, 500] on icon at bounding box center [787, 499] width 18 height 18
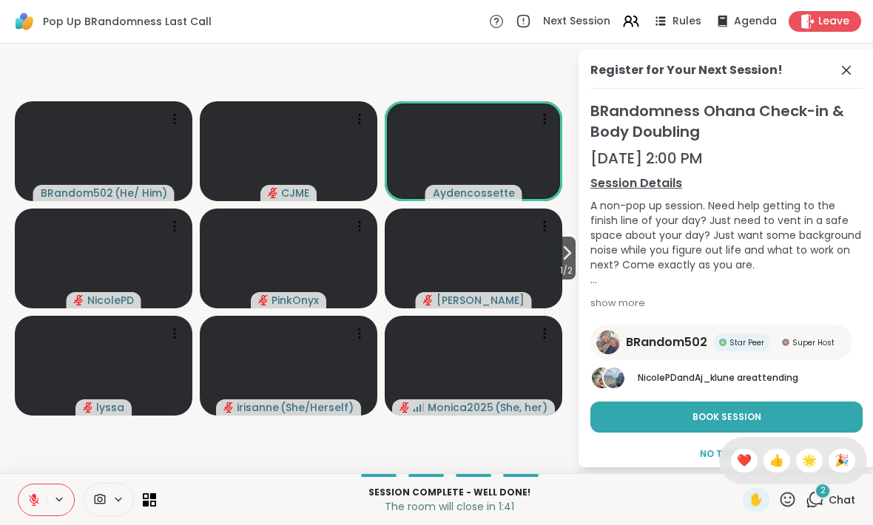
click at [736, 456] on span "❤️" at bounding box center [743, 461] width 15 height 18
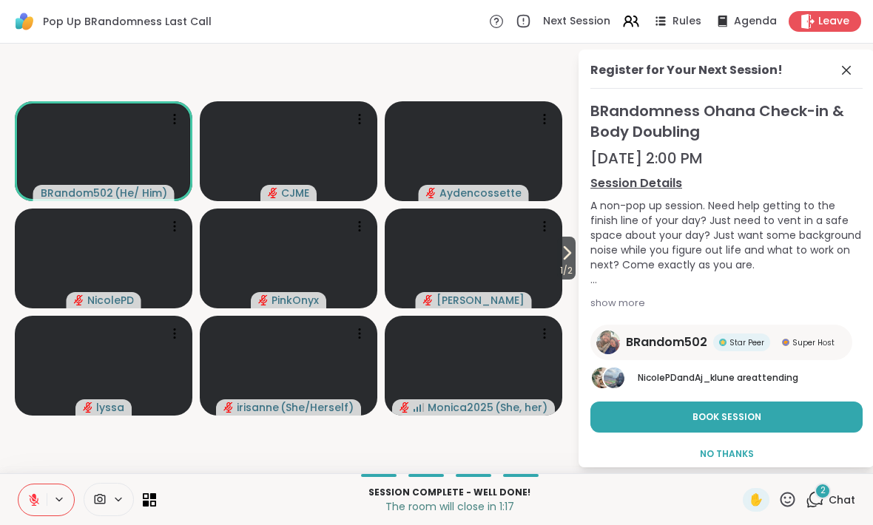
click at [786, 502] on icon at bounding box center [787, 499] width 15 height 15
click at [739, 450] on div "❤️" at bounding box center [744, 461] width 27 height 24
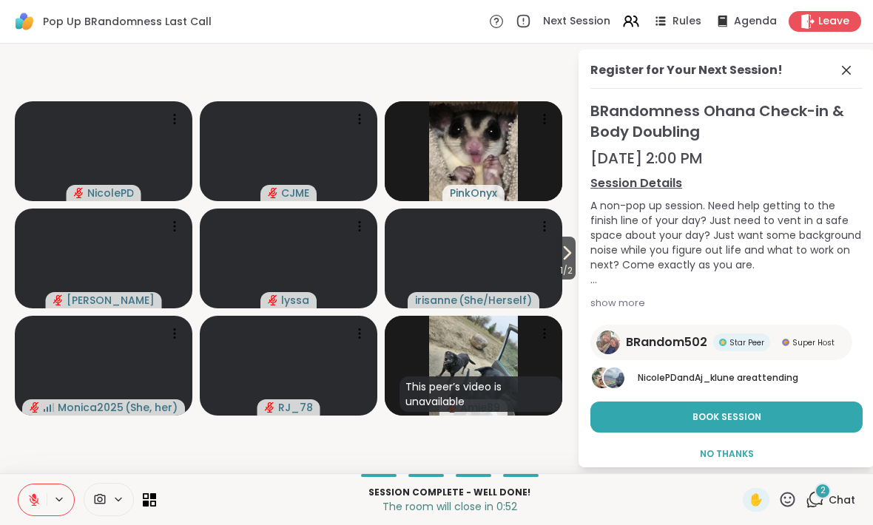
click at [833, 21] on span "Leave" at bounding box center [833, 21] width 31 height 15
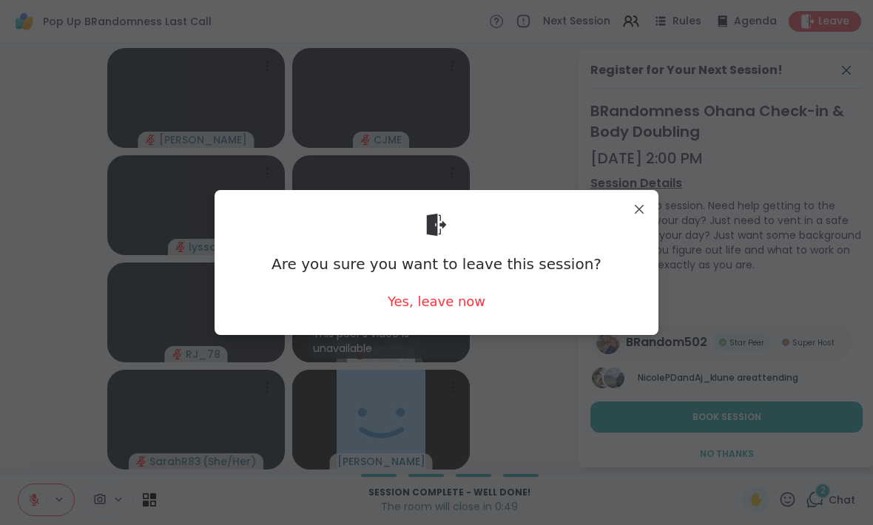
click at [458, 310] on div "Yes, leave now" at bounding box center [436, 301] width 98 height 18
